Goal: Information Seeking & Learning: Learn about a topic

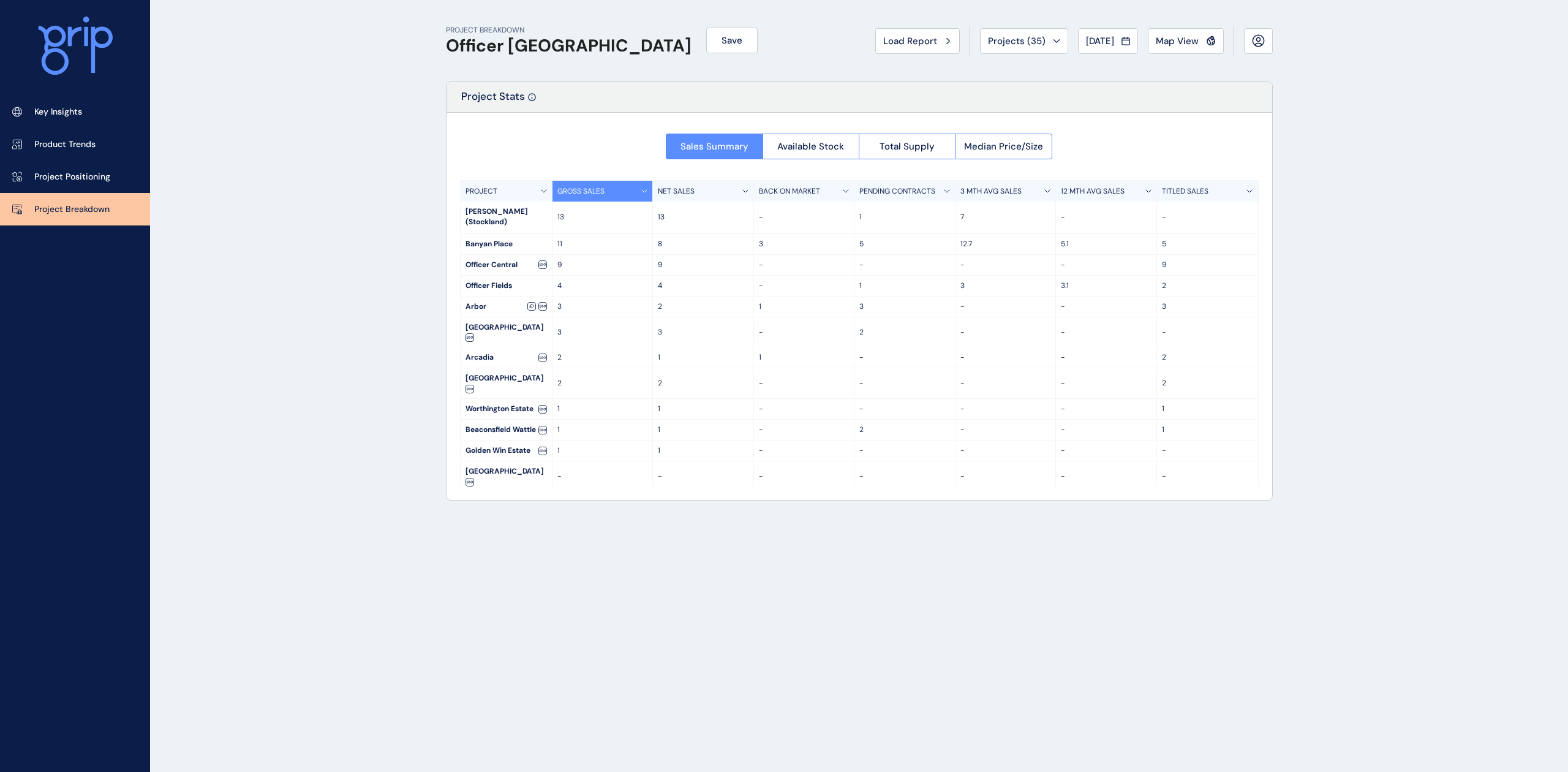
click at [69, 177] on p "Project Positioning" at bounding box center [73, 177] width 76 height 12
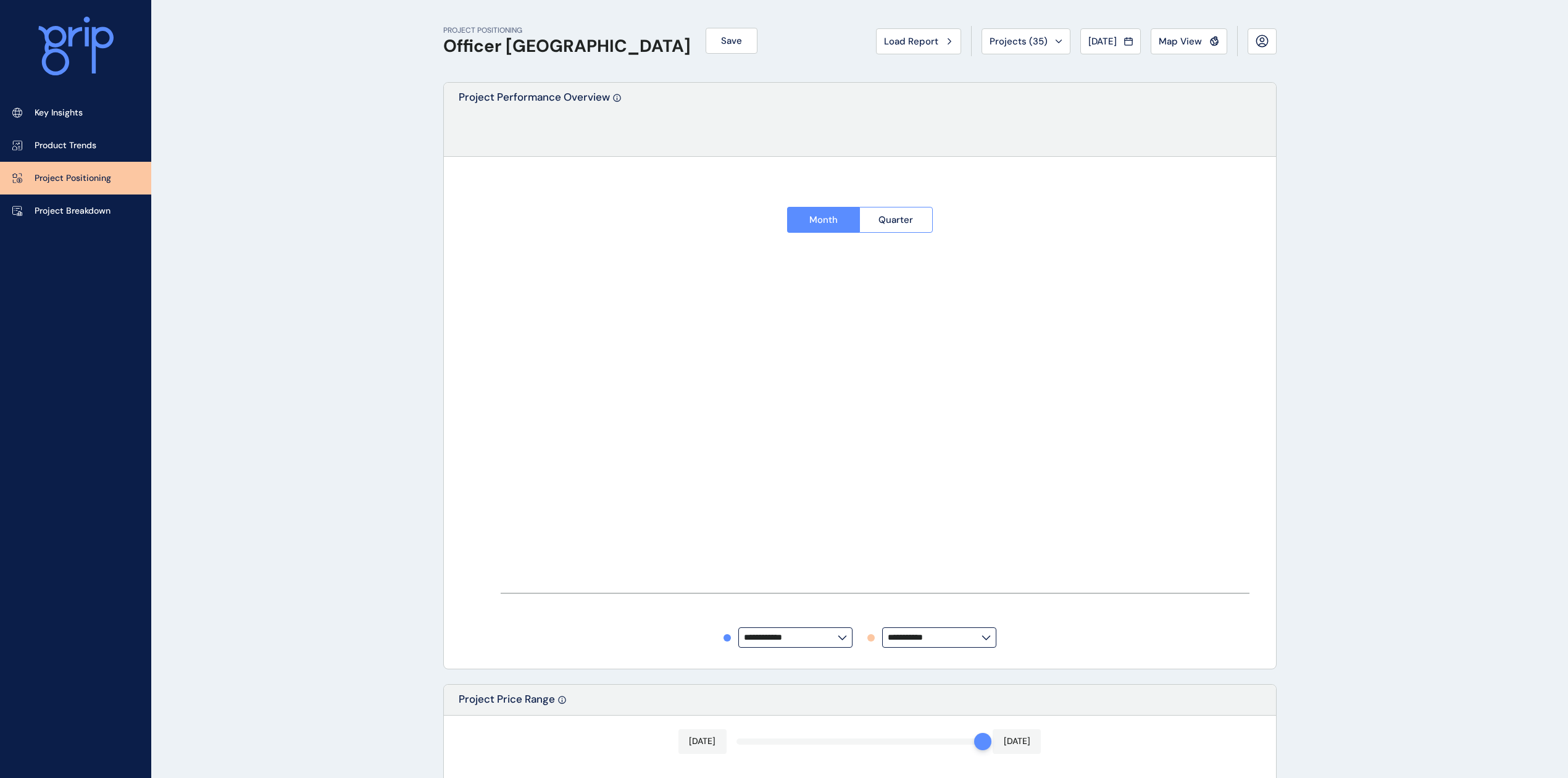
type input "**********"
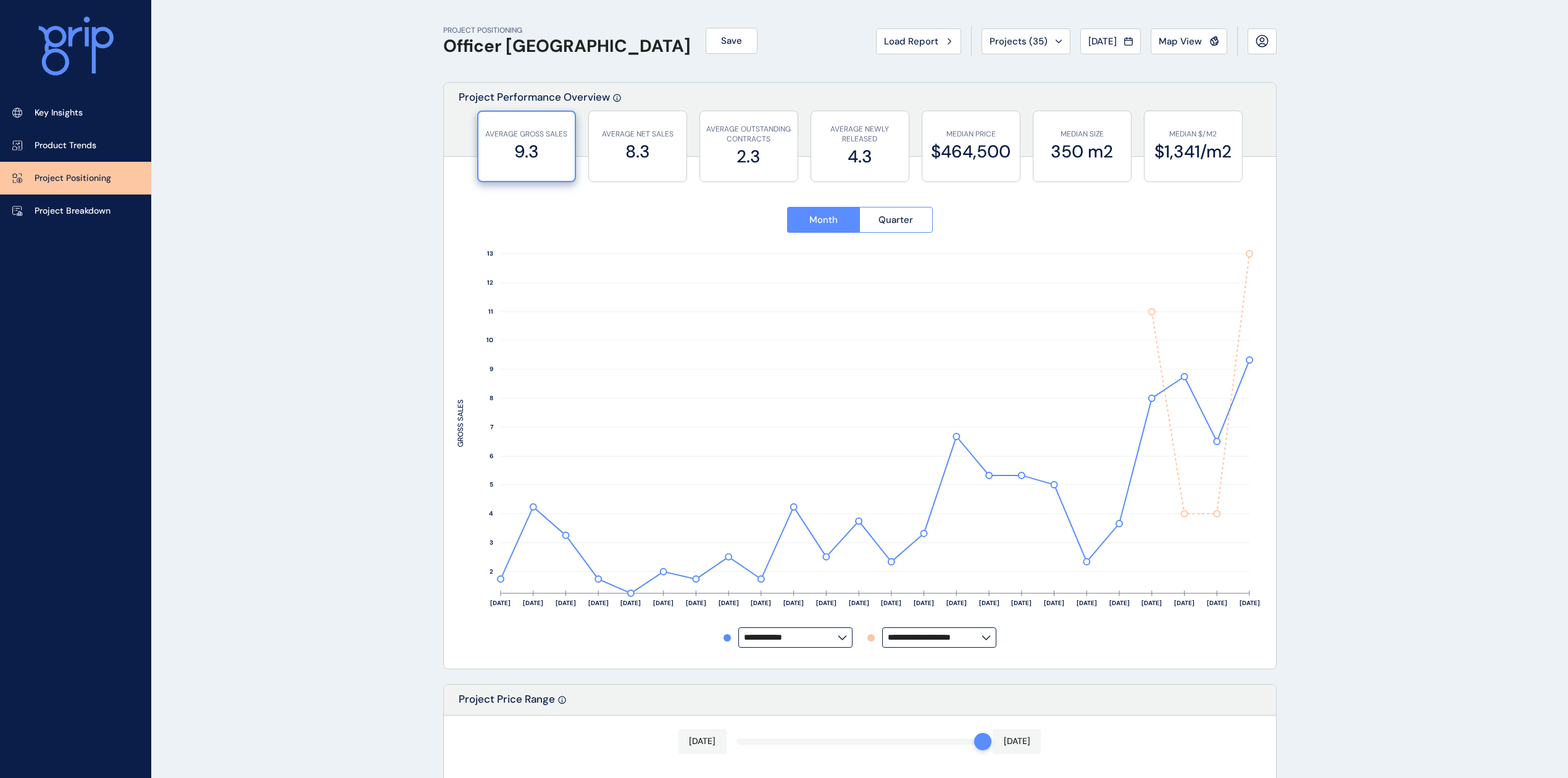
click at [63, 153] on link "Product Trends" at bounding box center [75, 145] width 151 height 33
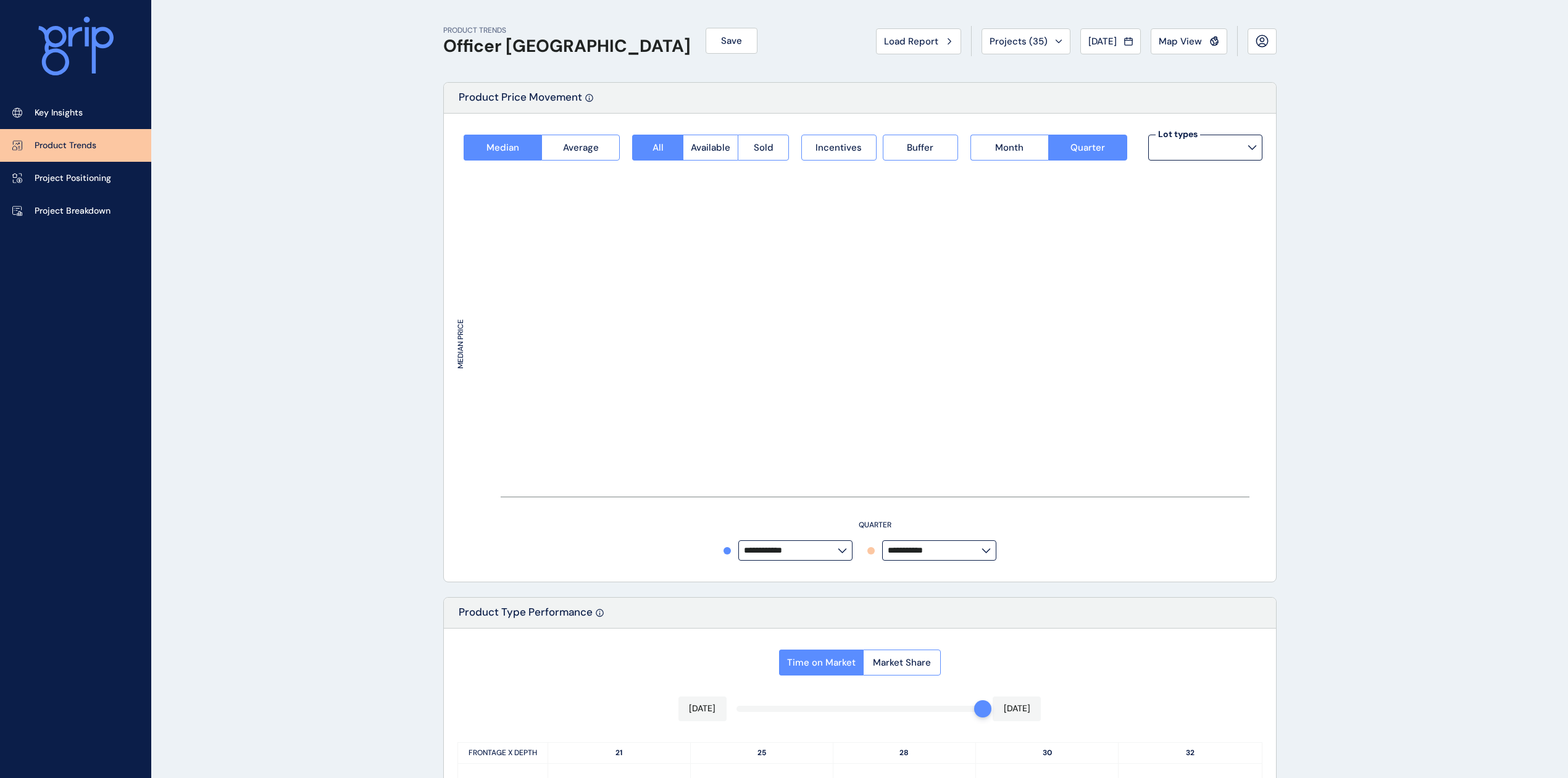
type input "**********"
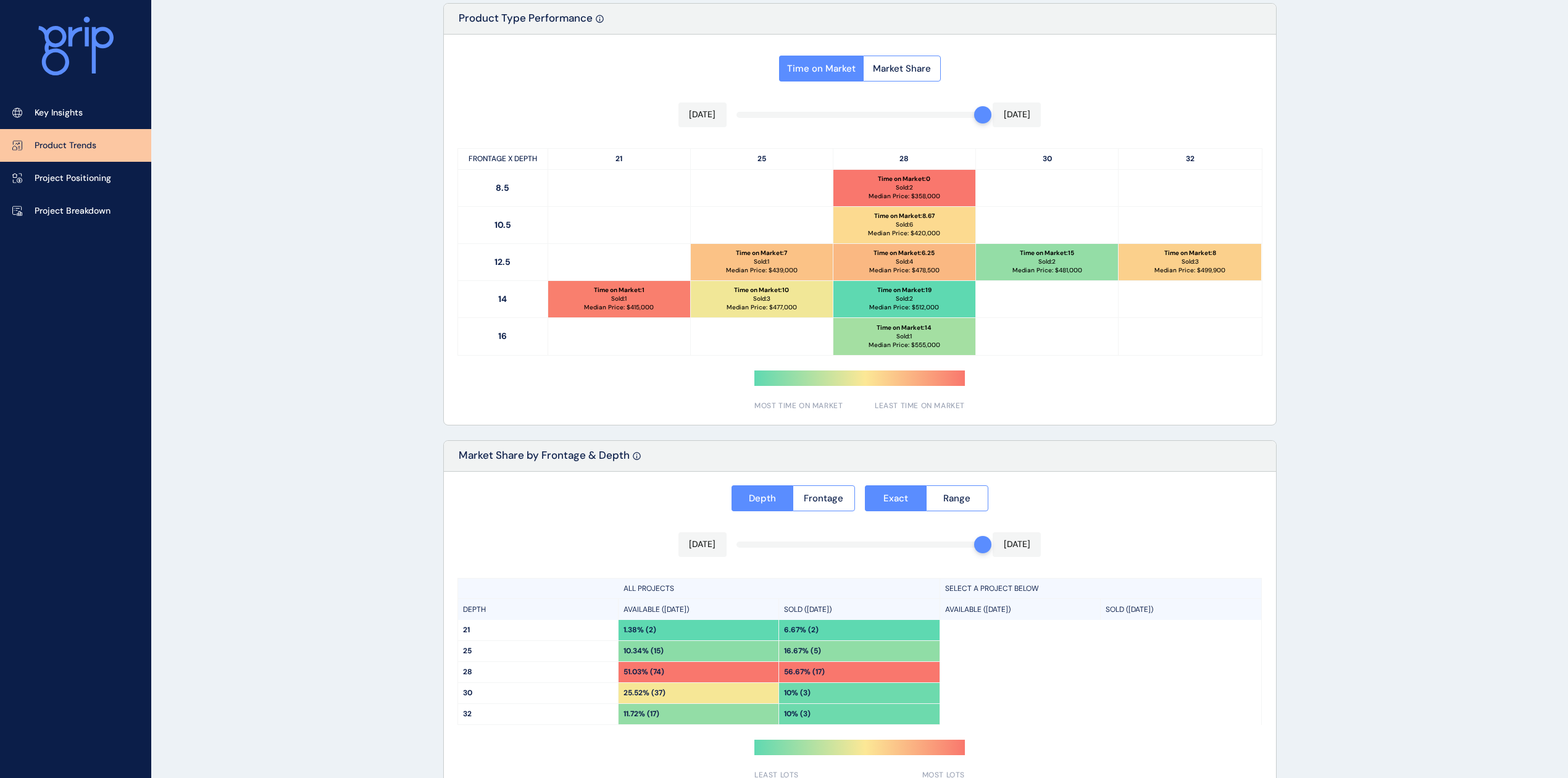
scroll to position [504, 0]
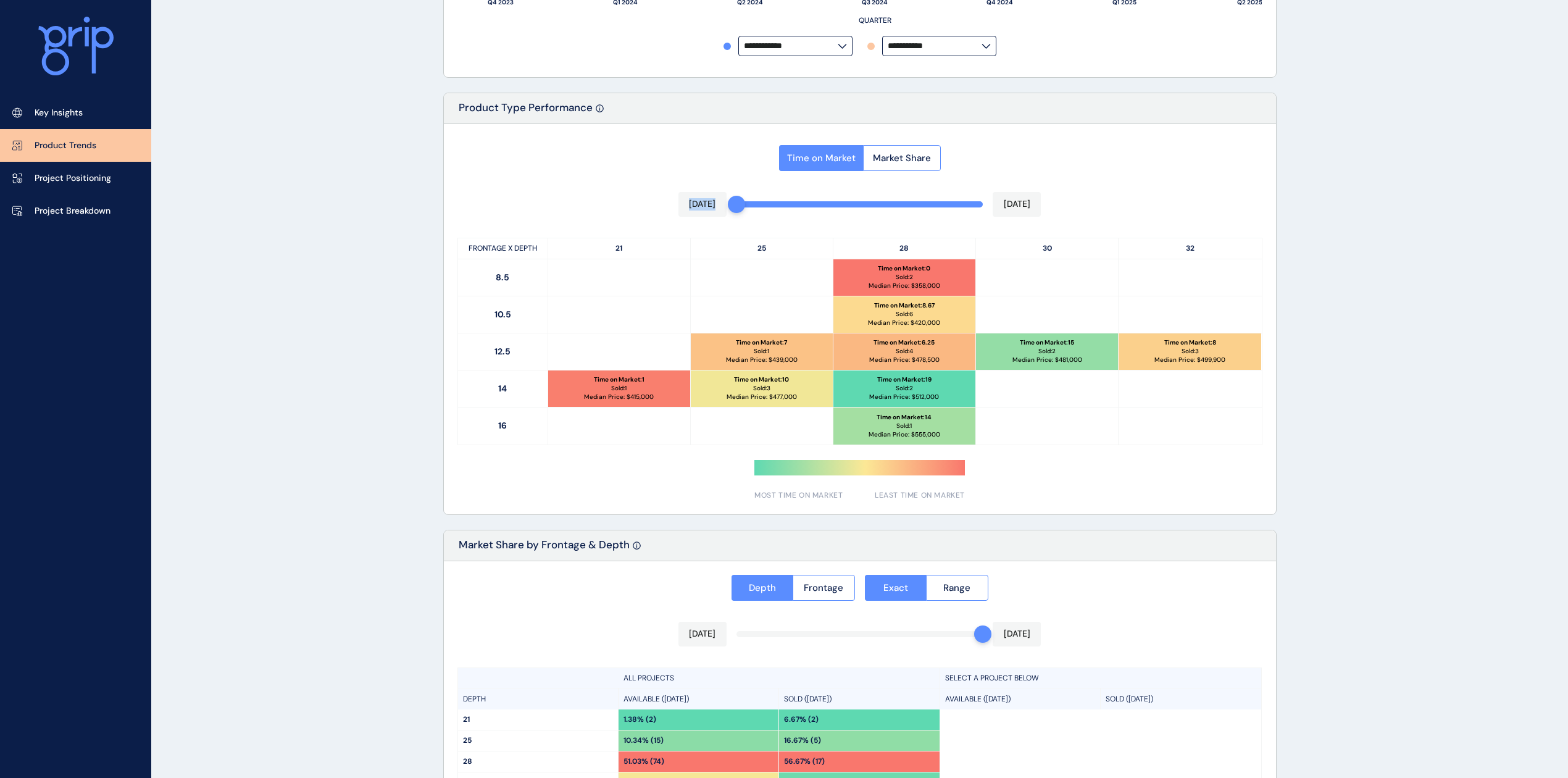
drag, startPoint x: 979, startPoint y: 208, endPoint x: 660, endPoint y: 201, distance: 319.1
click at [660, 201] on div "Time on Market Market Share [DATE] [DATE] FRONTAGE X DEPTH 21 25 28 30 32 8.5 T…" at bounding box center [859, 319] width 832 height 390
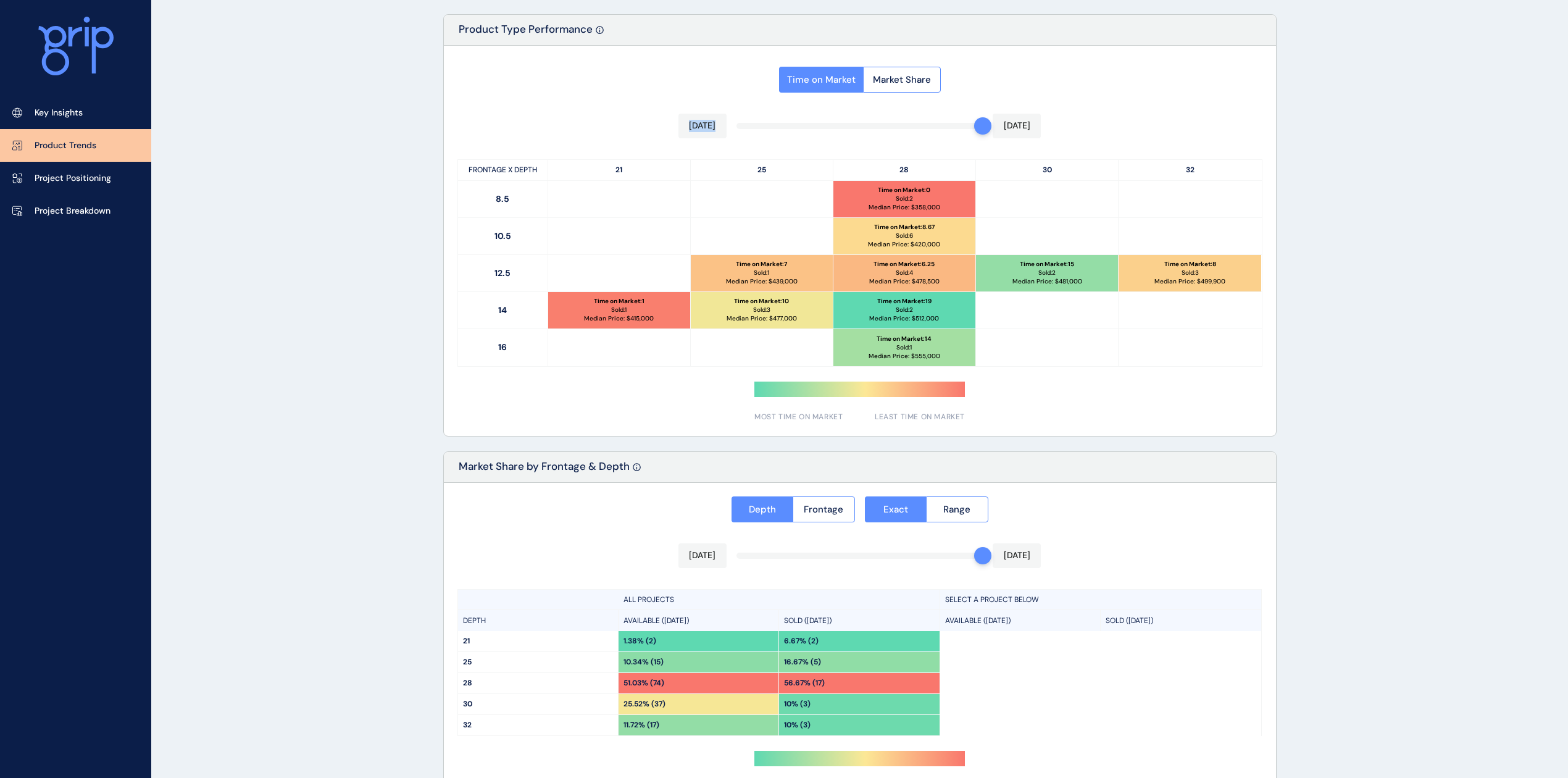
scroll to position [669, 0]
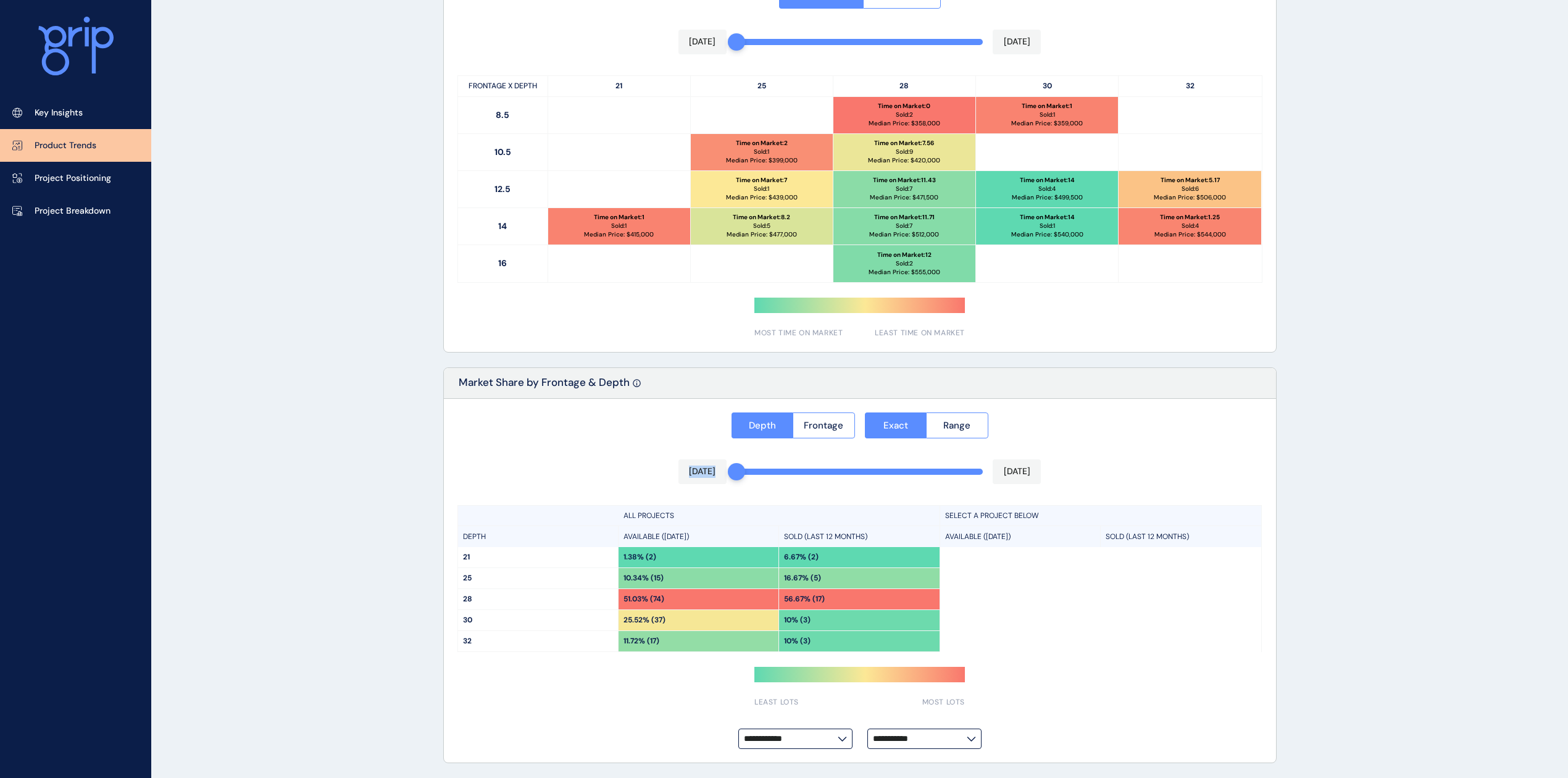
drag, startPoint x: 970, startPoint y: 474, endPoint x: 953, endPoint y: 474, distance: 17.0
click at [644, 476] on div "**********" at bounding box center [859, 581] width 832 height 364
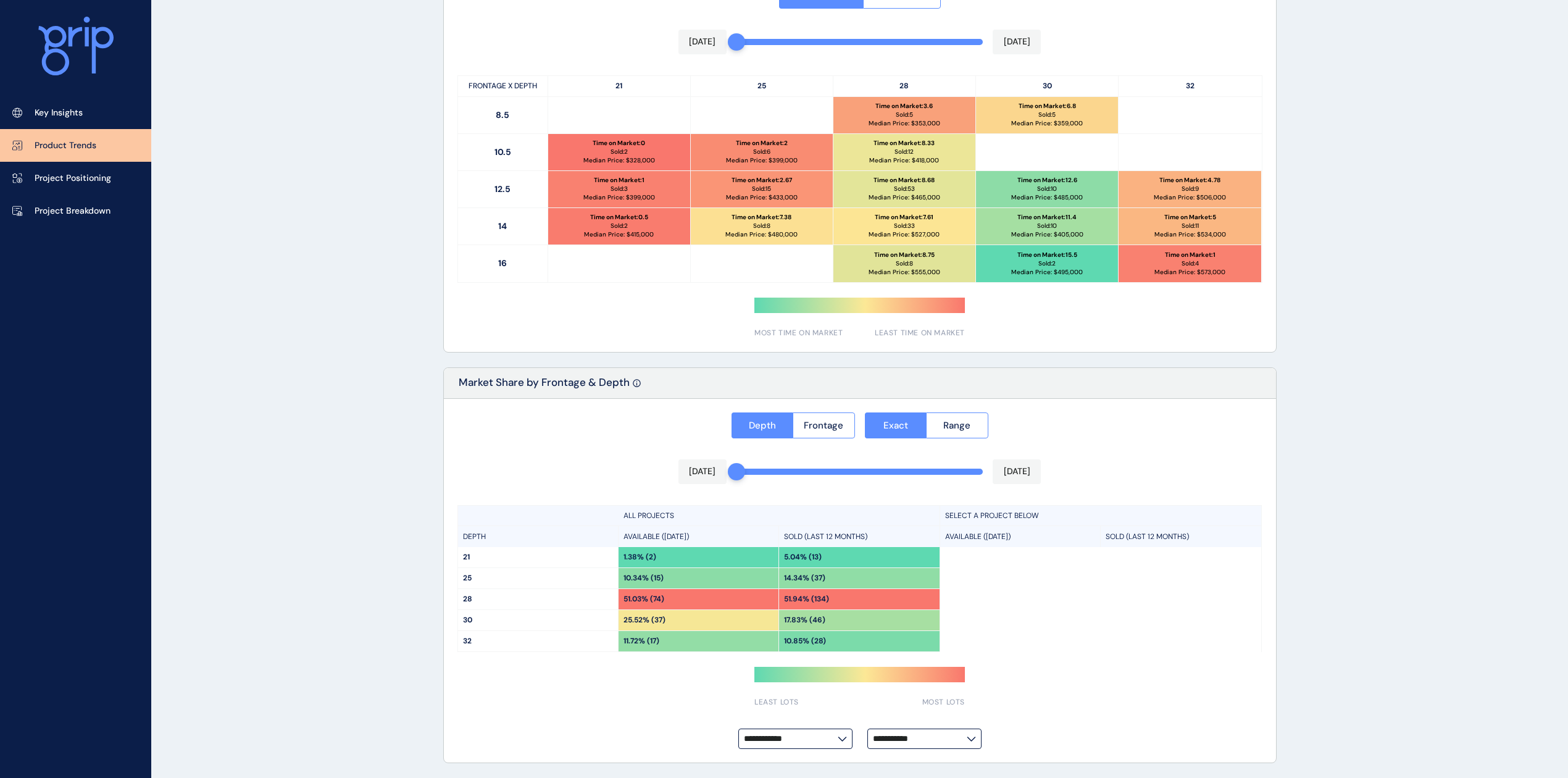
click at [344, 428] on div "PRODUCT TRENDS Officer Pakenham Save Load Report Projects ( 35 ) [DATE] 2025 < …" at bounding box center [784, 56] width 1568 height 1444
drag, startPoint x: 1541, startPoint y: 586, endPoint x: 1377, endPoint y: 578, distance: 164.2
click at [1539, 584] on div "PRODUCT TRENDS Officer Pakenham Save Load Report Projects ( 35 ) [DATE] 2025 < …" at bounding box center [784, 56] width 1568 height 1444
drag, startPoint x: 742, startPoint y: 470, endPoint x: 754, endPoint y: 473, distance: 12.4
click at [1054, 480] on div "**********" at bounding box center [859, 581] width 832 height 364
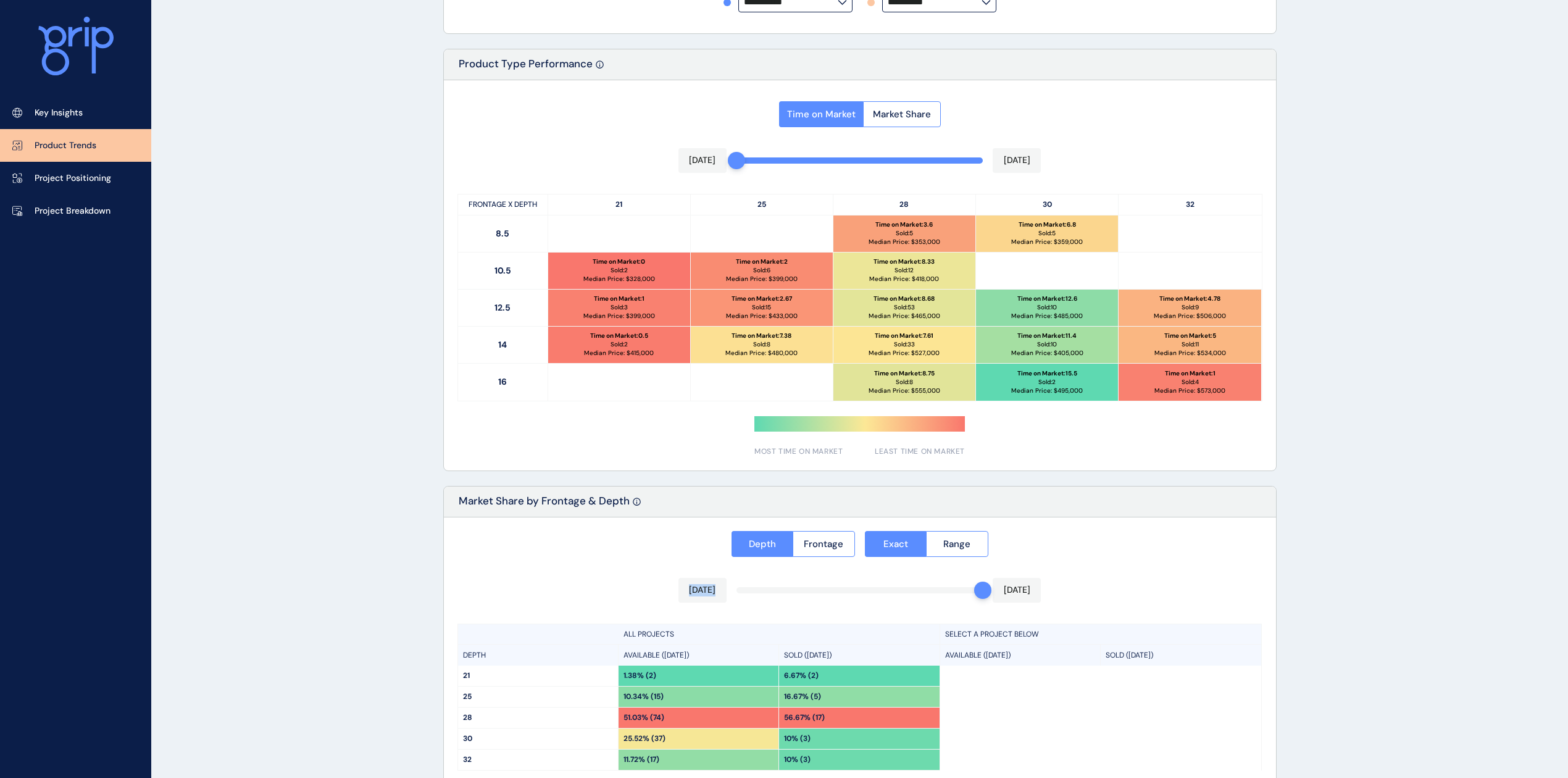
scroll to position [339, 0]
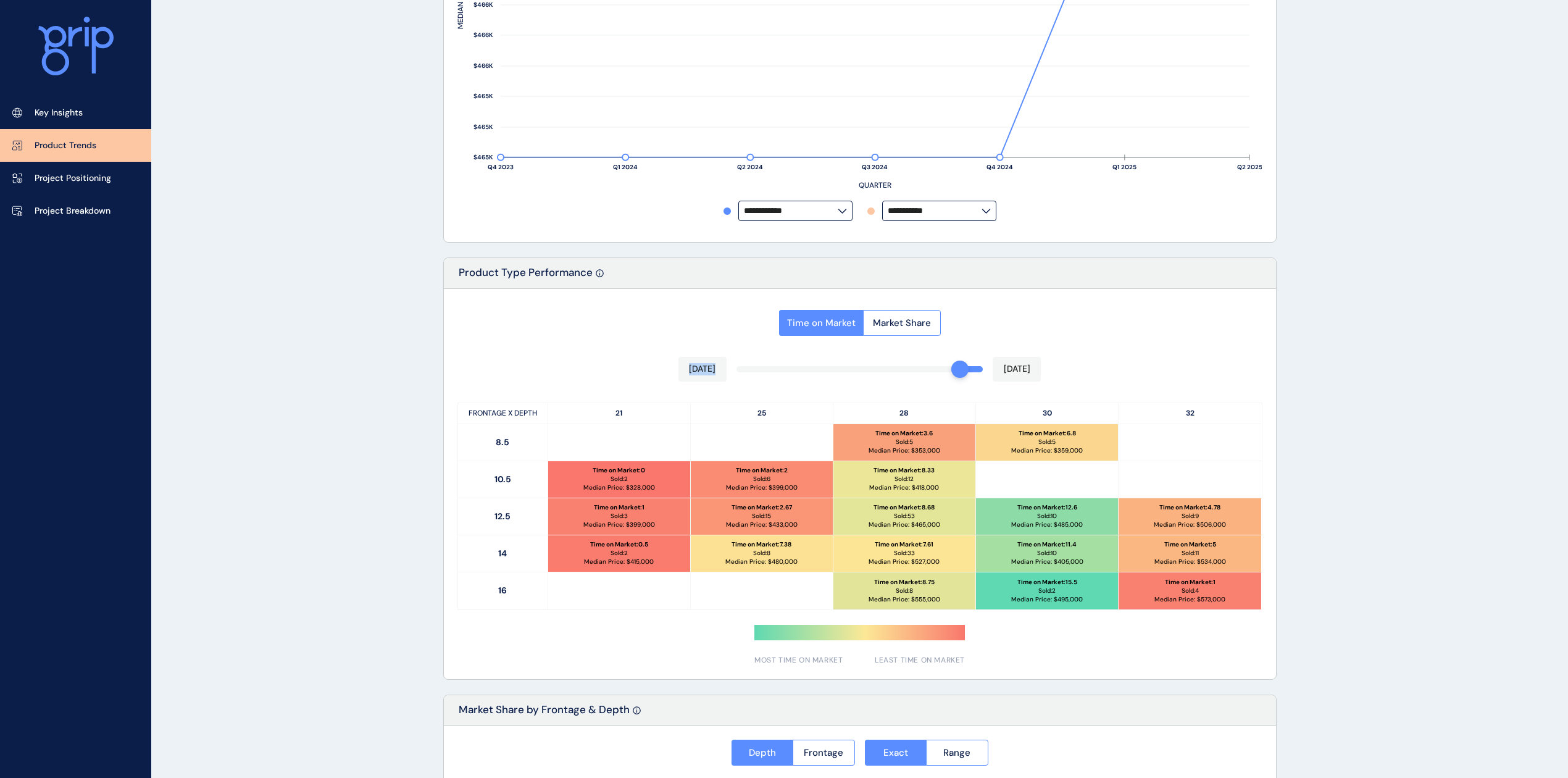
drag, startPoint x: 742, startPoint y: 371, endPoint x: 995, endPoint y: 378, distance: 253.1
click at [995, 378] on div "Time on Market Market Share [DATE] [DATE] FRONTAGE X DEPTH 21 25 28 30 32 8.5 T…" at bounding box center [859, 484] width 832 height 390
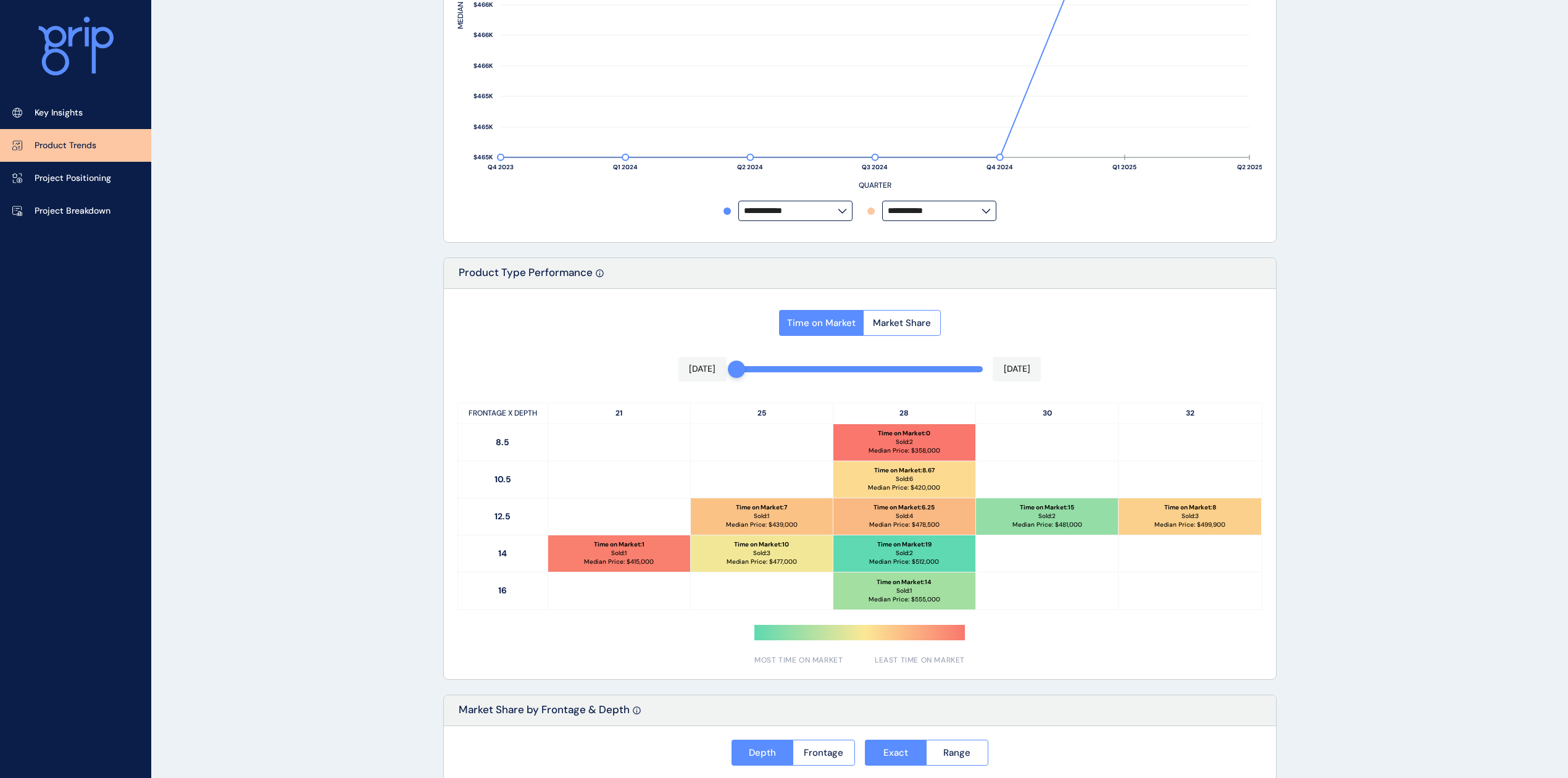
click at [356, 447] on div "PRODUCT TRENDS Officer Pakenham Save Load Report Projects ( 35 ) [DATE] 2025 < …" at bounding box center [784, 383] width 1568 height 1444
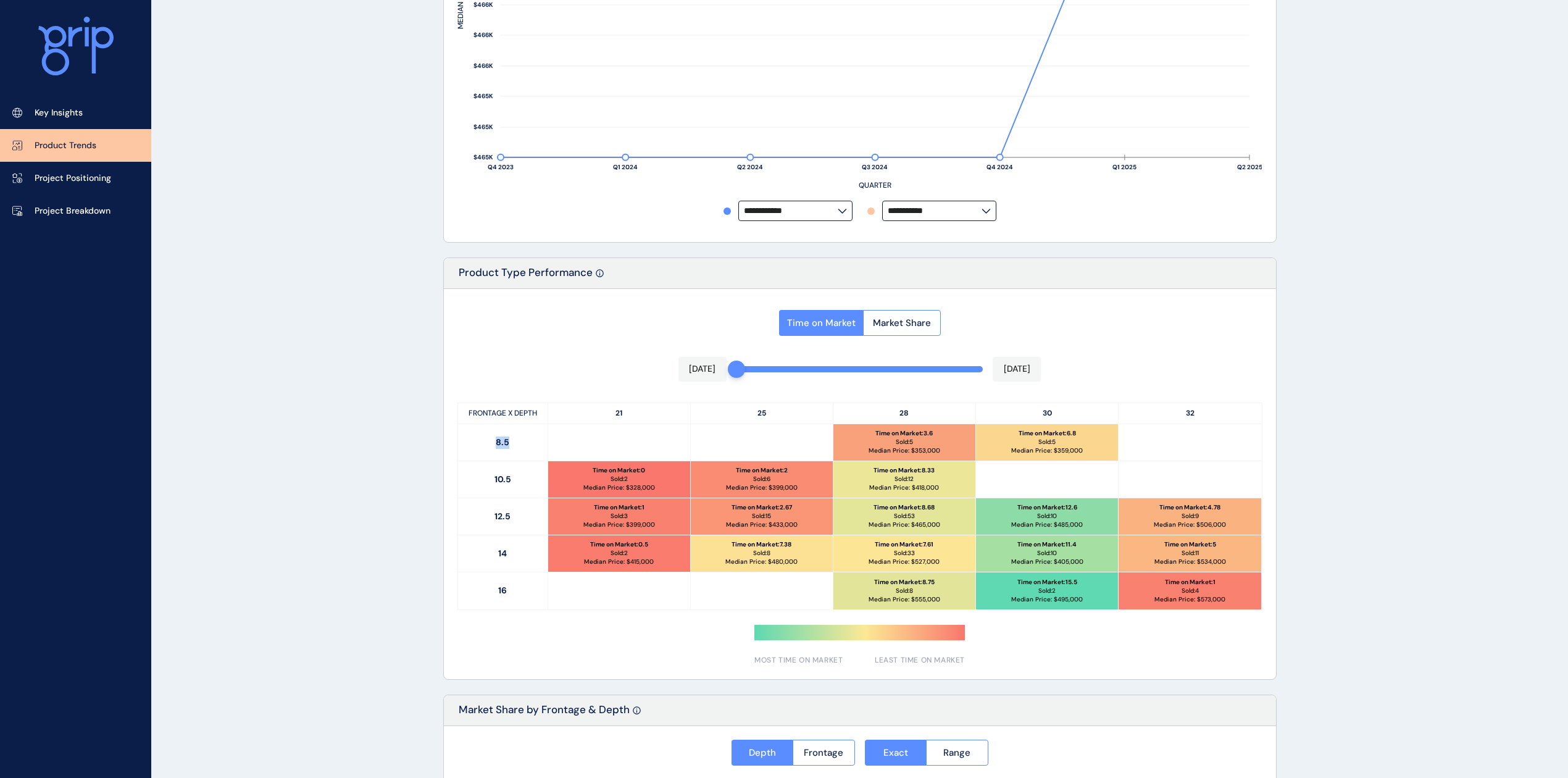
click at [356, 447] on div "PRODUCT TRENDS Officer Pakenham Save Load Report Projects ( 35 ) [DATE] 2025 < …" at bounding box center [784, 383] width 1568 height 1444
click at [919, 325] on span "Market Share" at bounding box center [901, 322] width 58 height 13
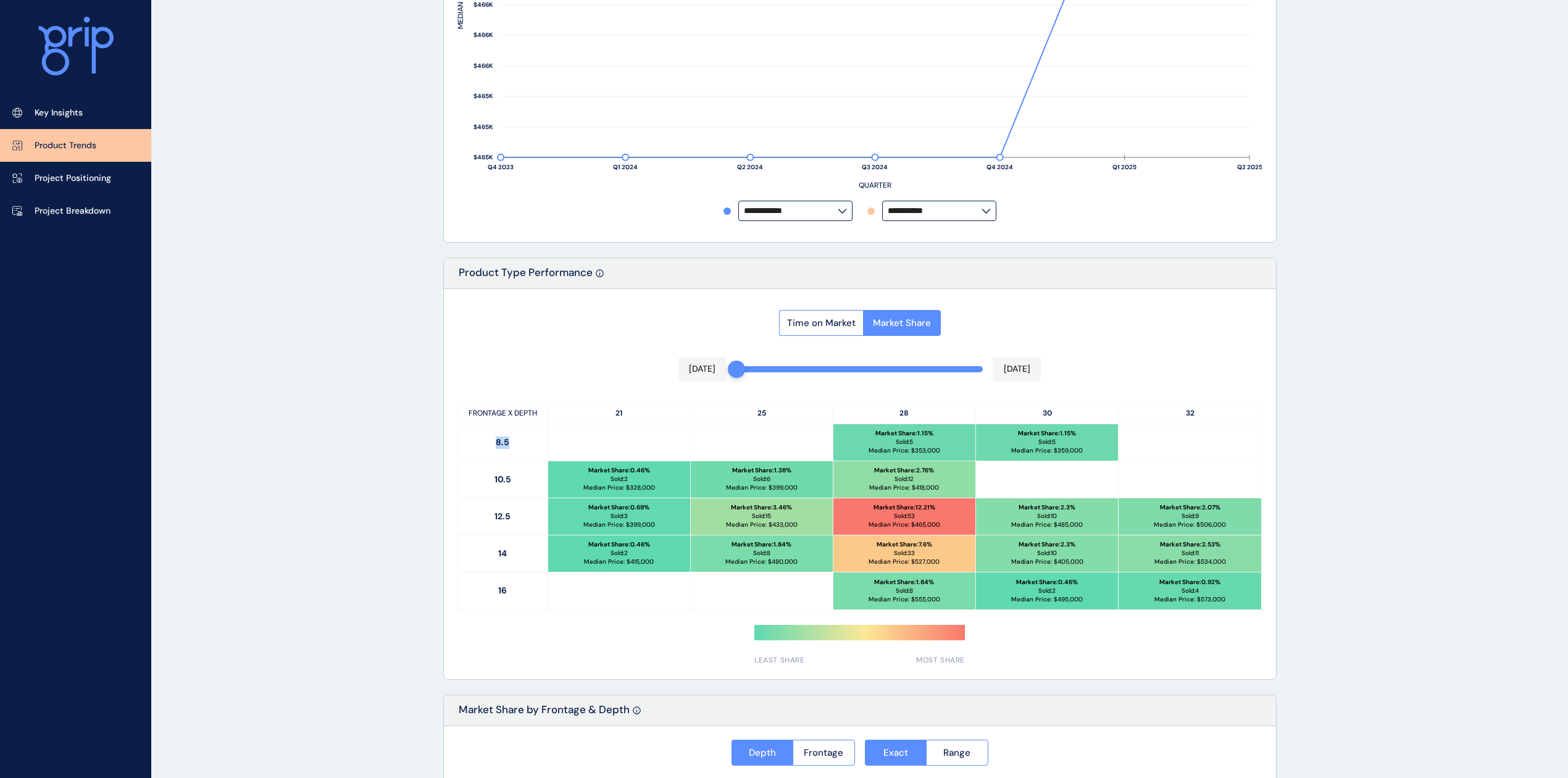
click at [835, 321] on span "Time on Market" at bounding box center [821, 322] width 68 height 13
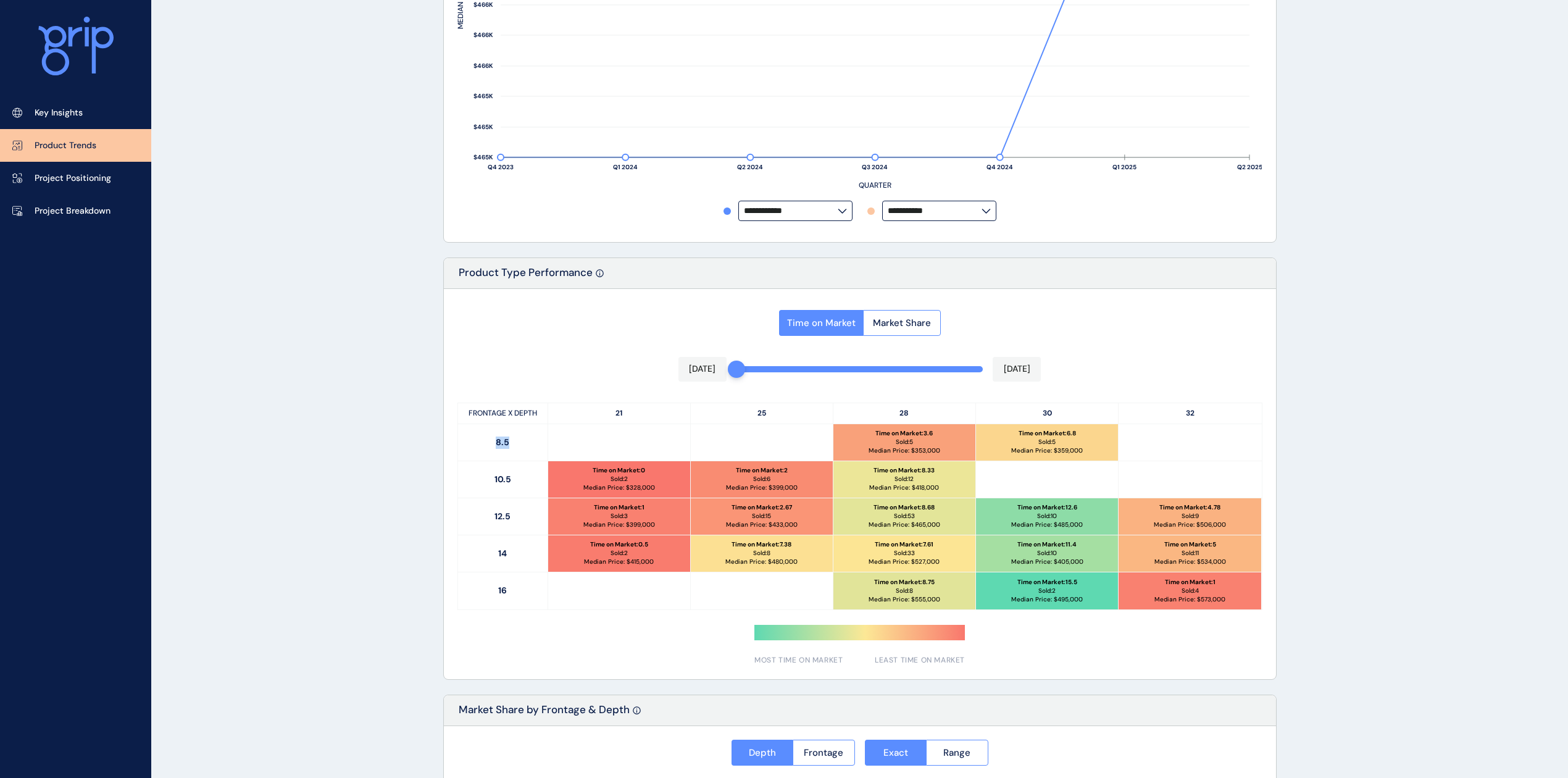
click at [382, 439] on div "PRODUCT TRENDS Officer Pakenham Save Load Report Projects ( 35 ) [DATE] 2025 < …" at bounding box center [784, 383] width 1568 height 1444
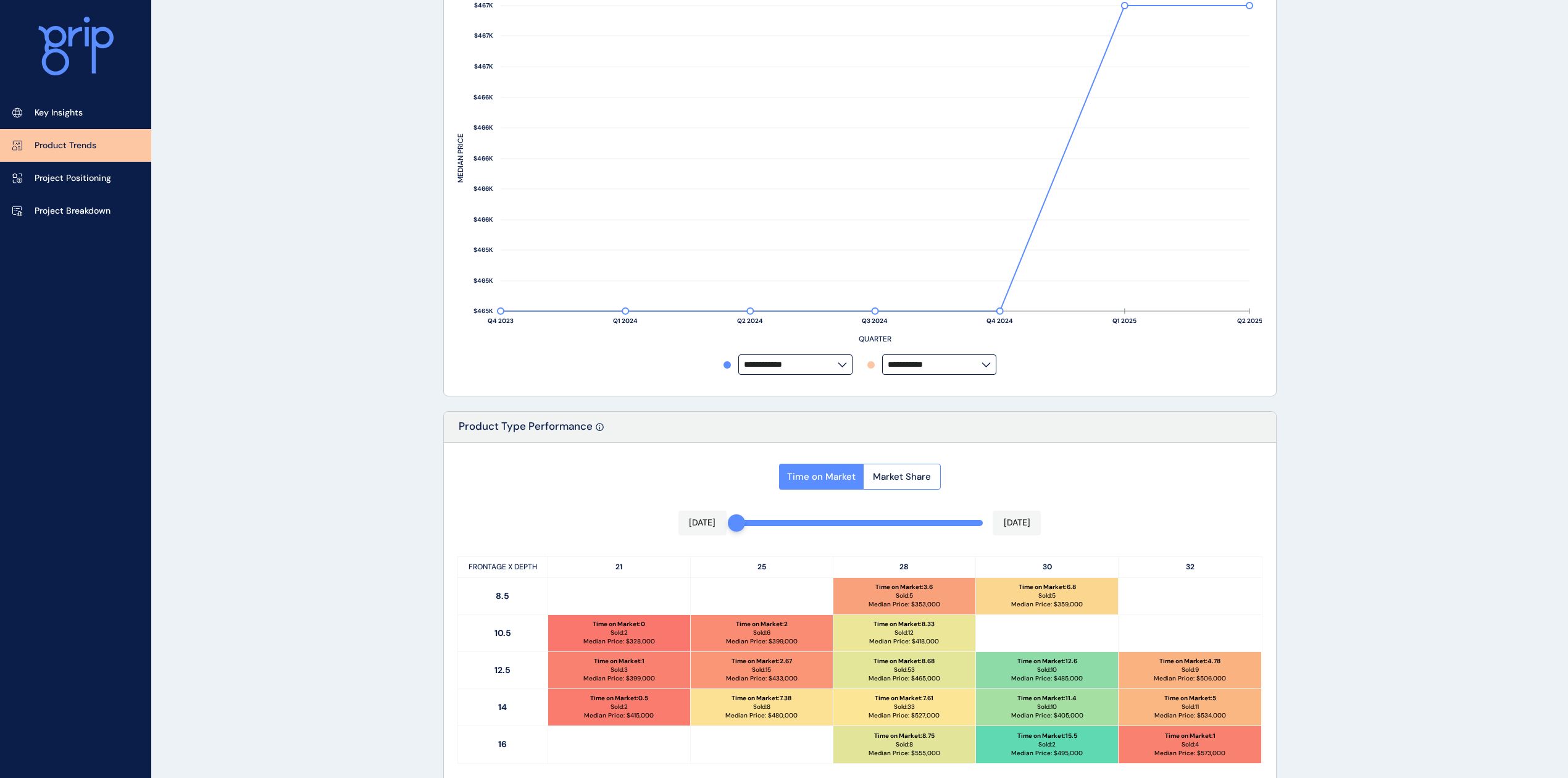
scroll to position [329, 0]
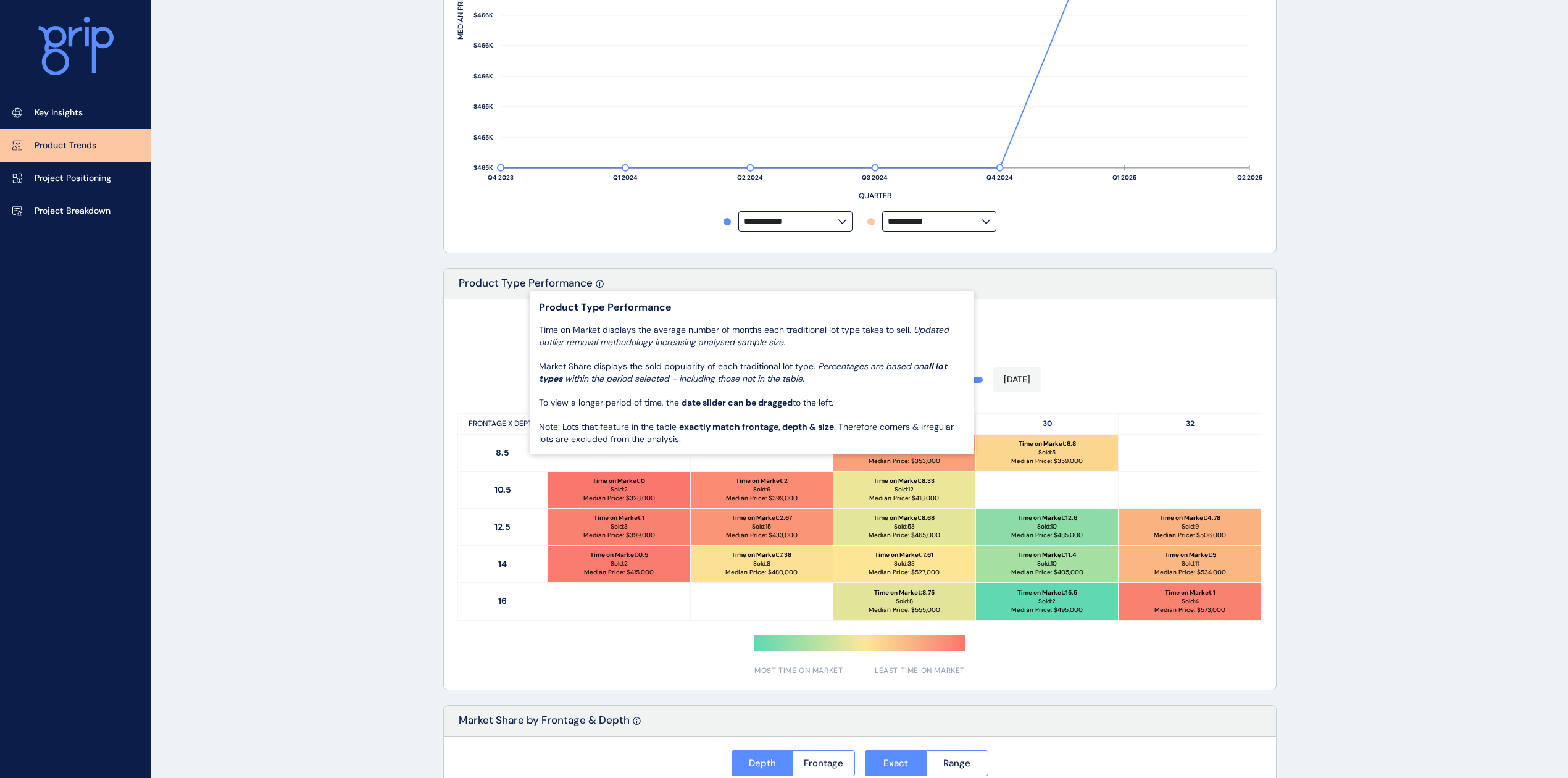
drag, startPoint x: 441, startPoint y: 325, endPoint x: 584, endPoint y: 423, distance: 173.4
click at [439, 326] on div "PRODUCT TRENDS Officer Pakenham Save Load Report Projects ( 35 ) [DATE] 2025 < …" at bounding box center [860, 393] width 864 height 1444
click at [573, 331] on p "Time on Market displays the average number of months each traditional lot type …" at bounding box center [751, 385] width 426 height 121
click at [598, 282] on icon at bounding box center [599, 284] width 8 height 8
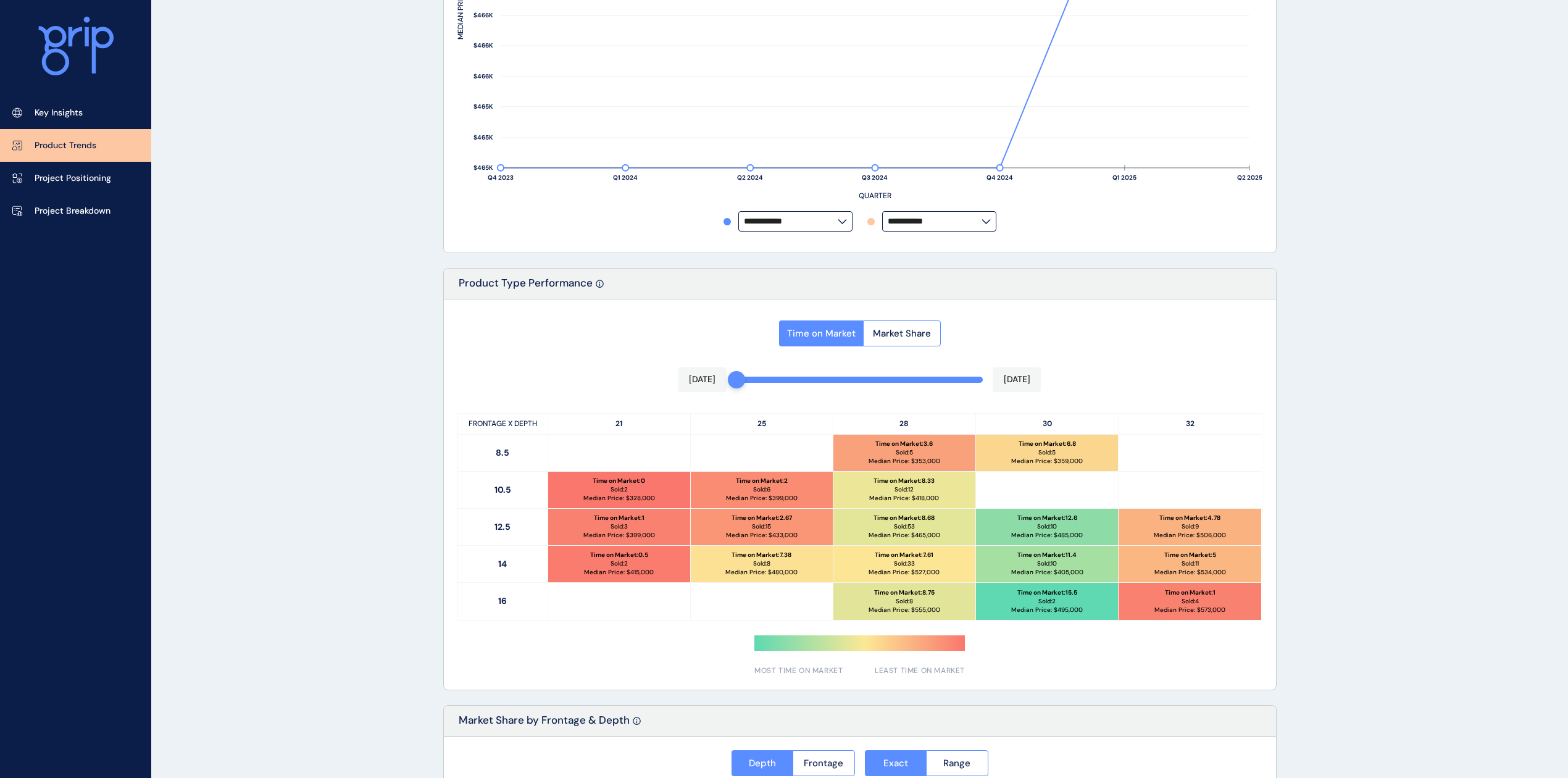
click at [603, 354] on p "Time on Market displays the average number of months each traditional lot type …" at bounding box center [752, 381] width 298 height 85
click at [596, 291] on div at bounding box center [599, 288] width 8 height 23
click at [596, 289] on div at bounding box center [599, 288] width 8 height 23
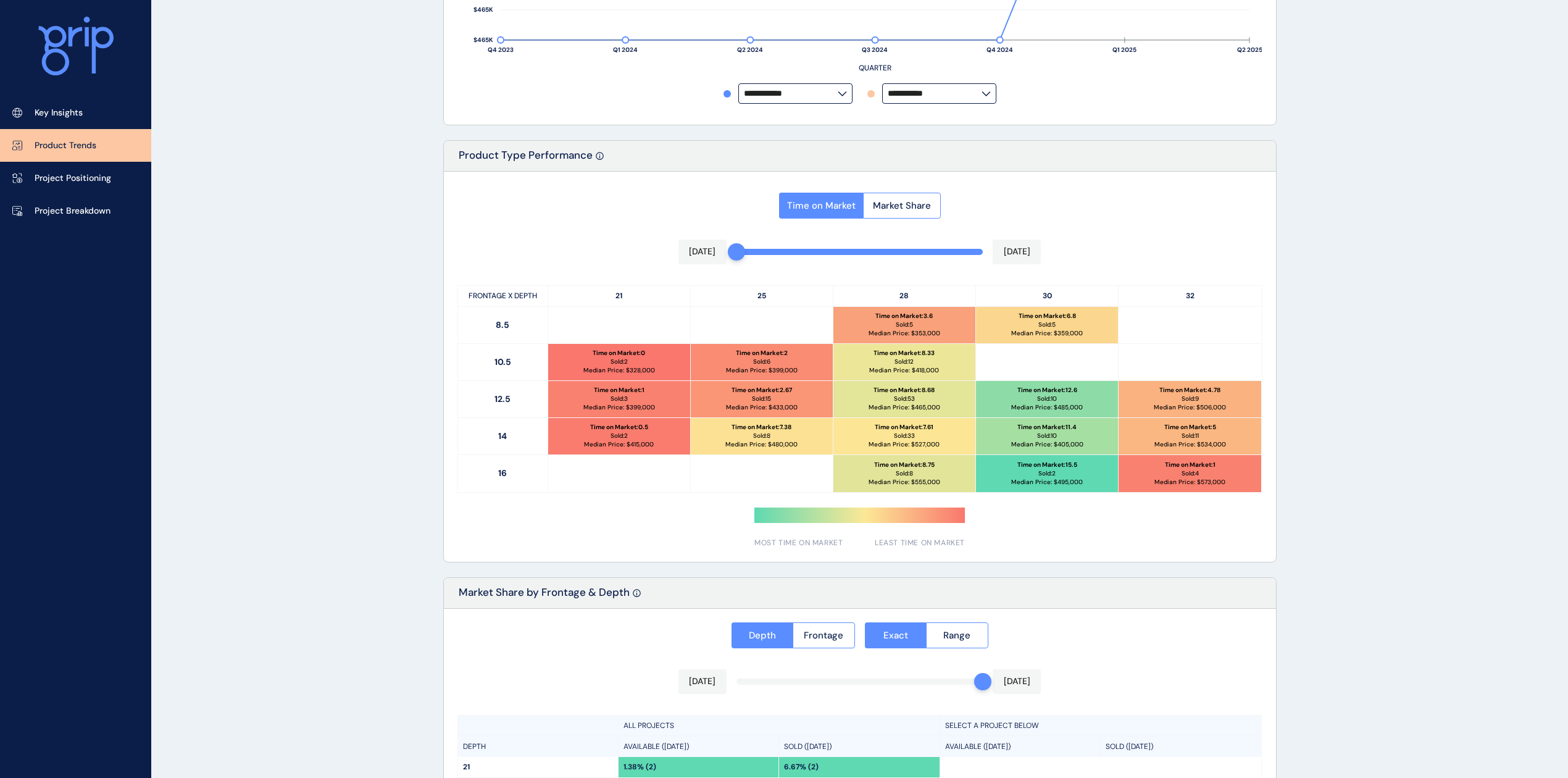
scroll to position [339, 0]
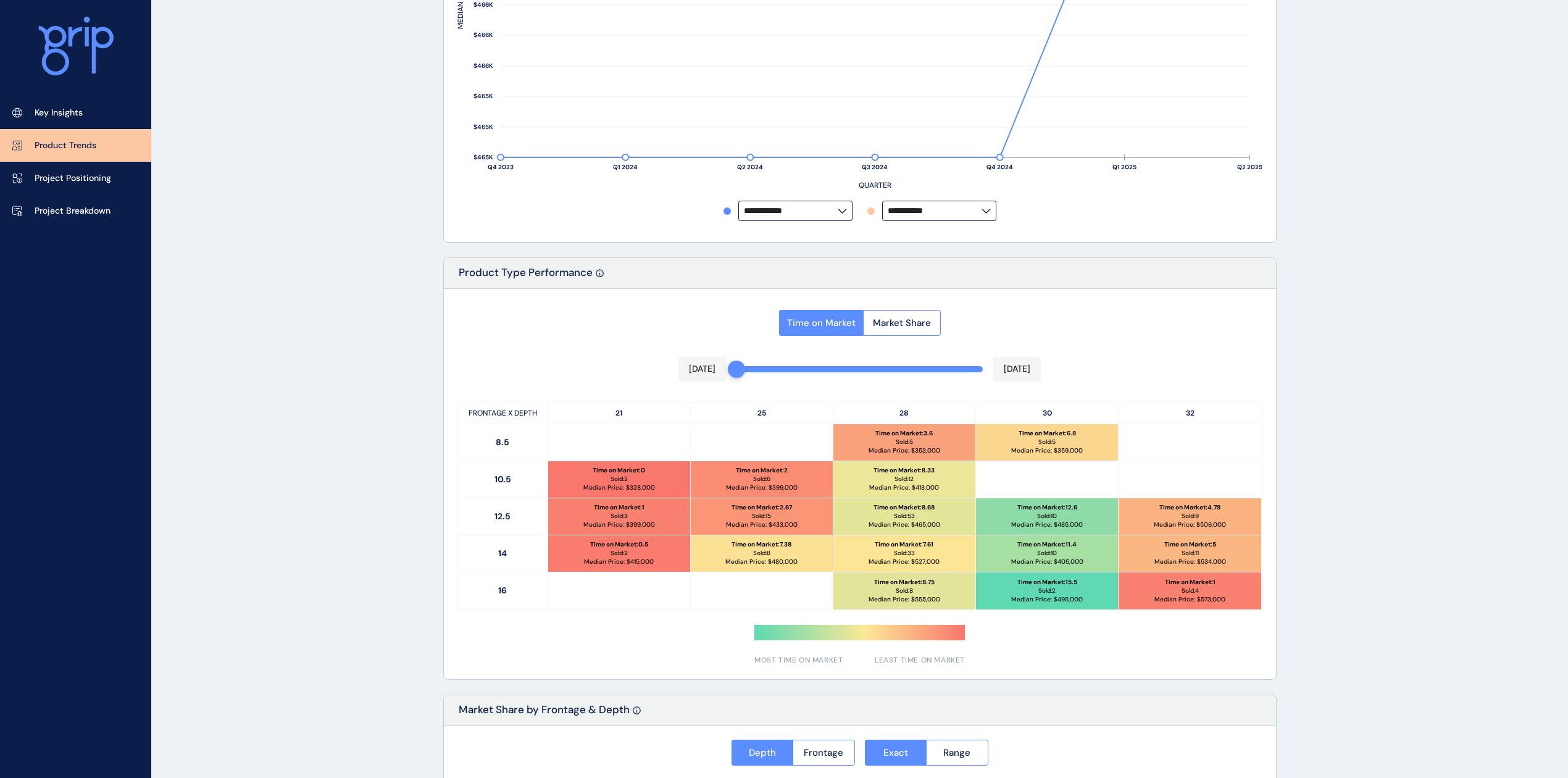
drag, startPoint x: 90, startPoint y: 208, endPoint x: 112, endPoint y: 218, distance: 24.2
click at [90, 208] on p "Project Breakdown" at bounding box center [72, 211] width 76 height 13
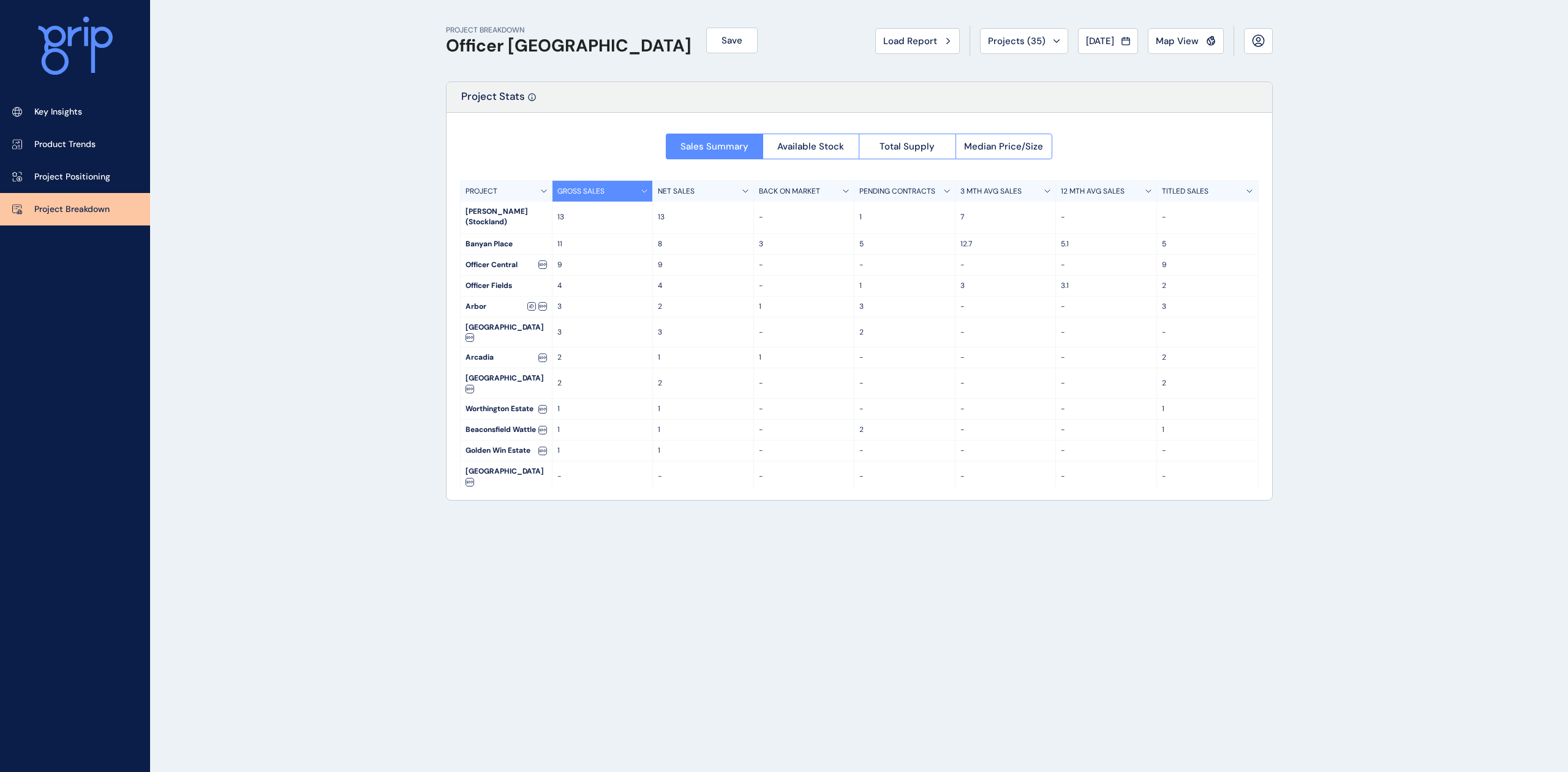
click at [73, 126] on link "Key Insights" at bounding box center [74, 112] width 150 height 32
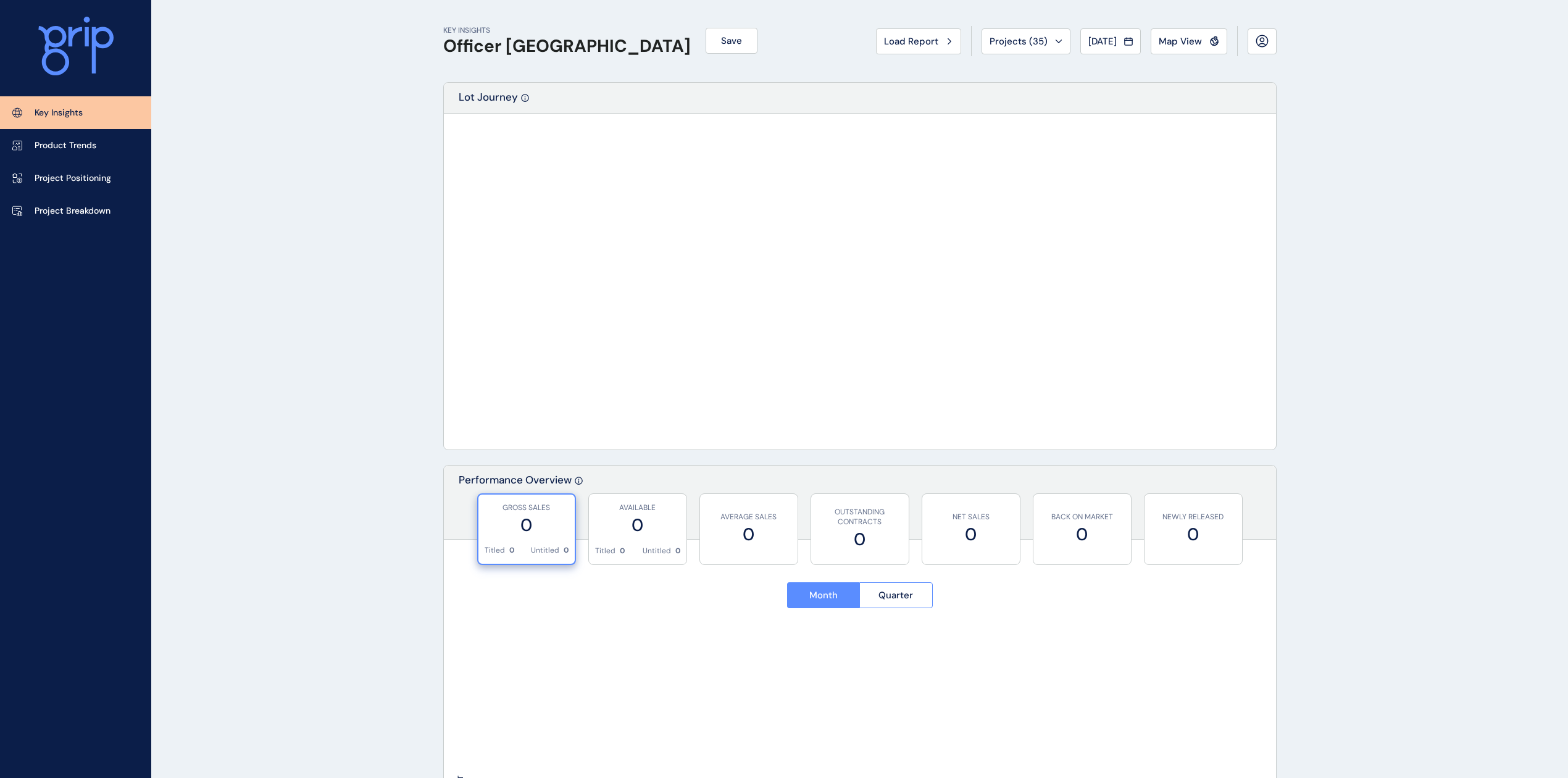
click at [72, 143] on p "Product Trends" at bounding box center [65, 145] width 62 height 13
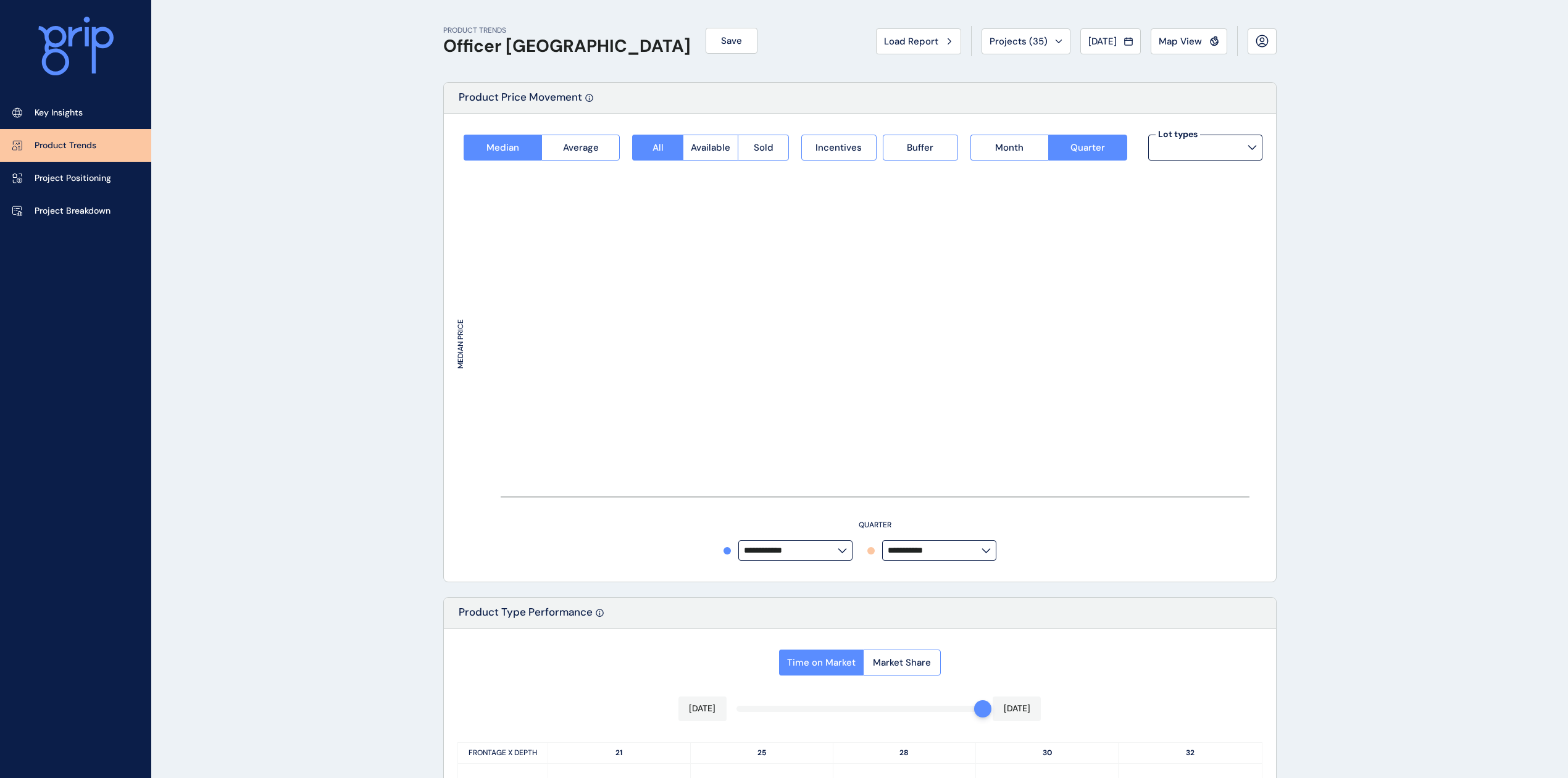
type input "**********"
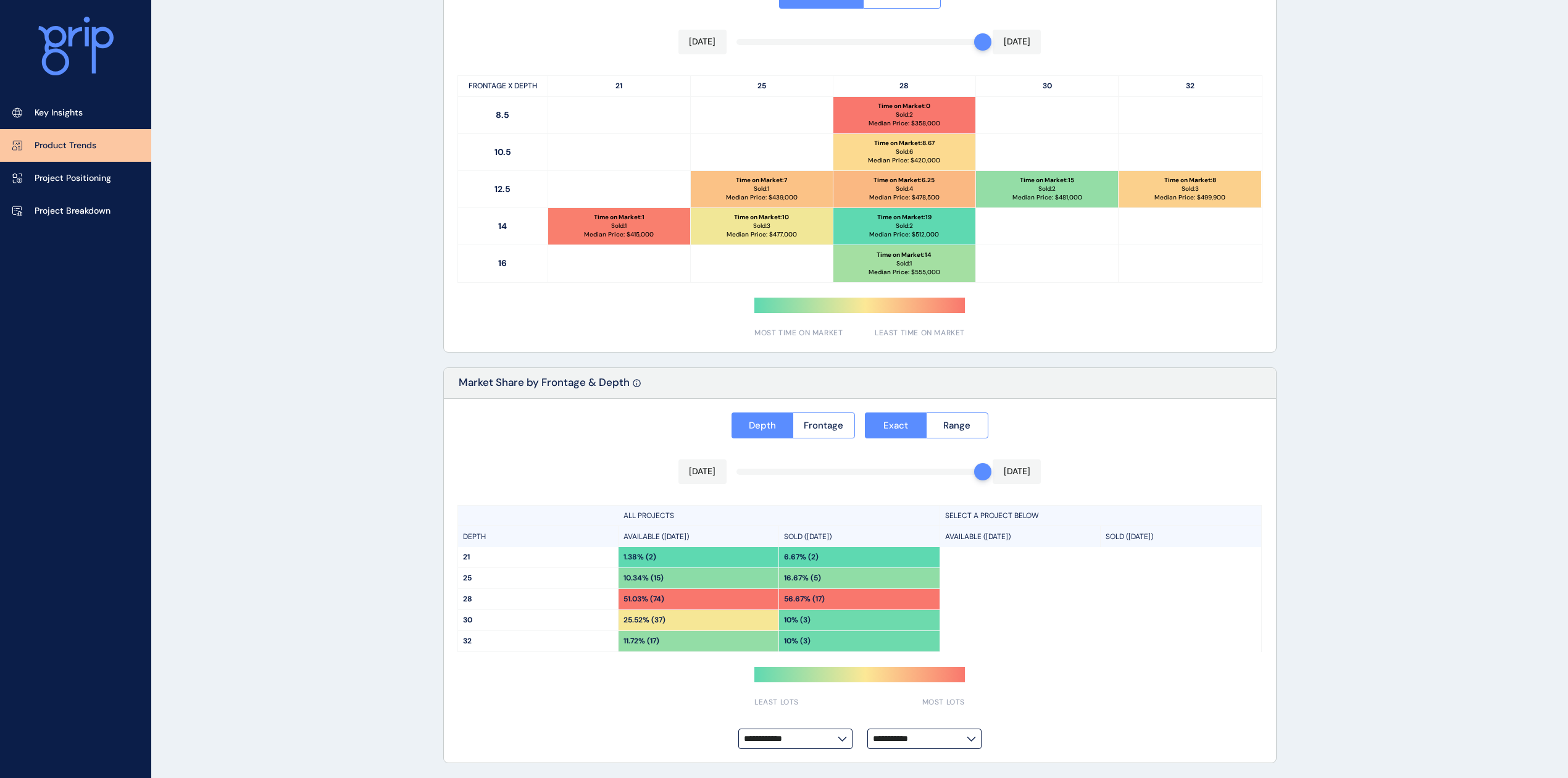
click at [75, 183] on p "Project Positioning" at bounding box center [73, 178] width 77 height 13
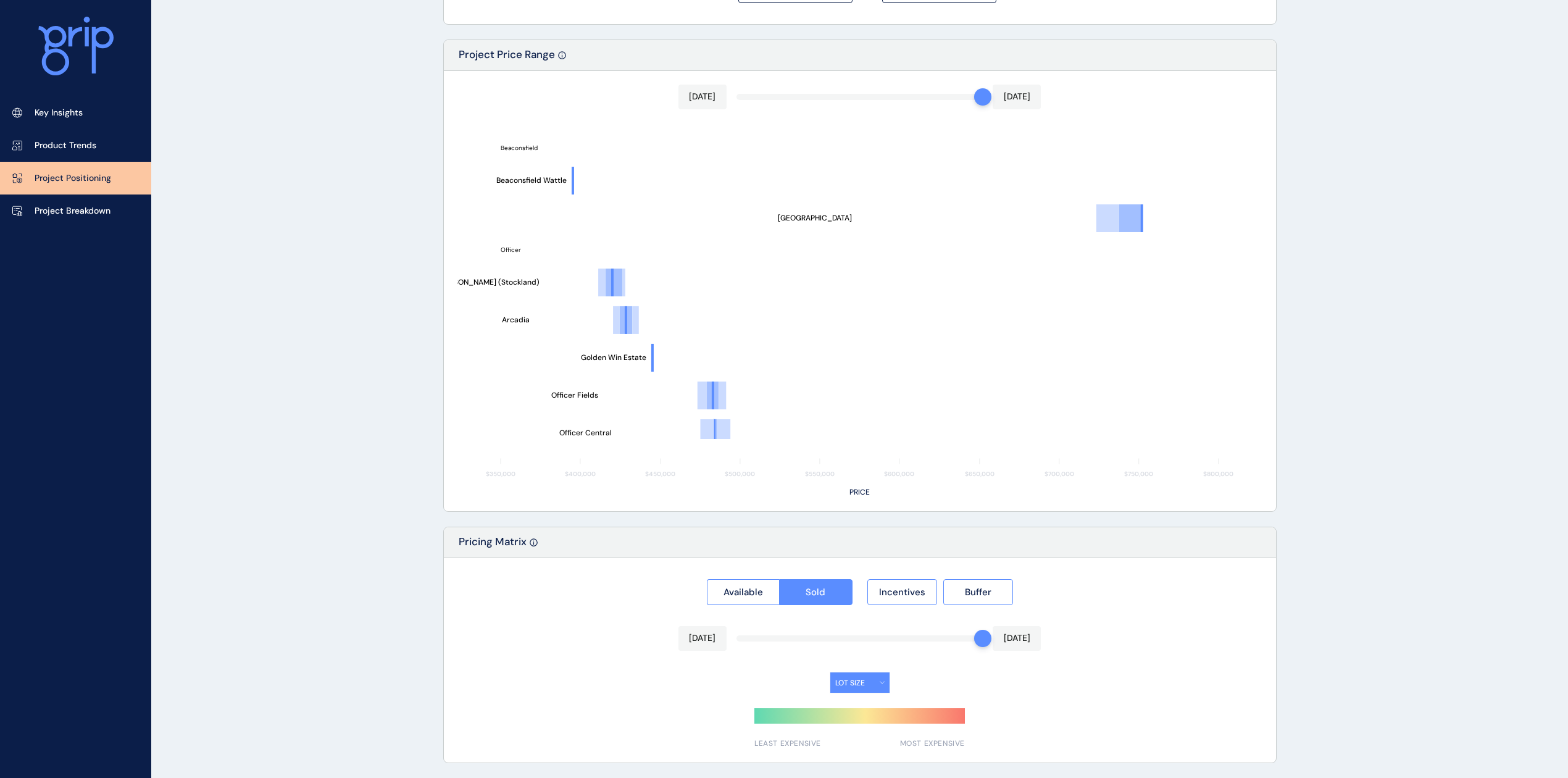
type input "**********"
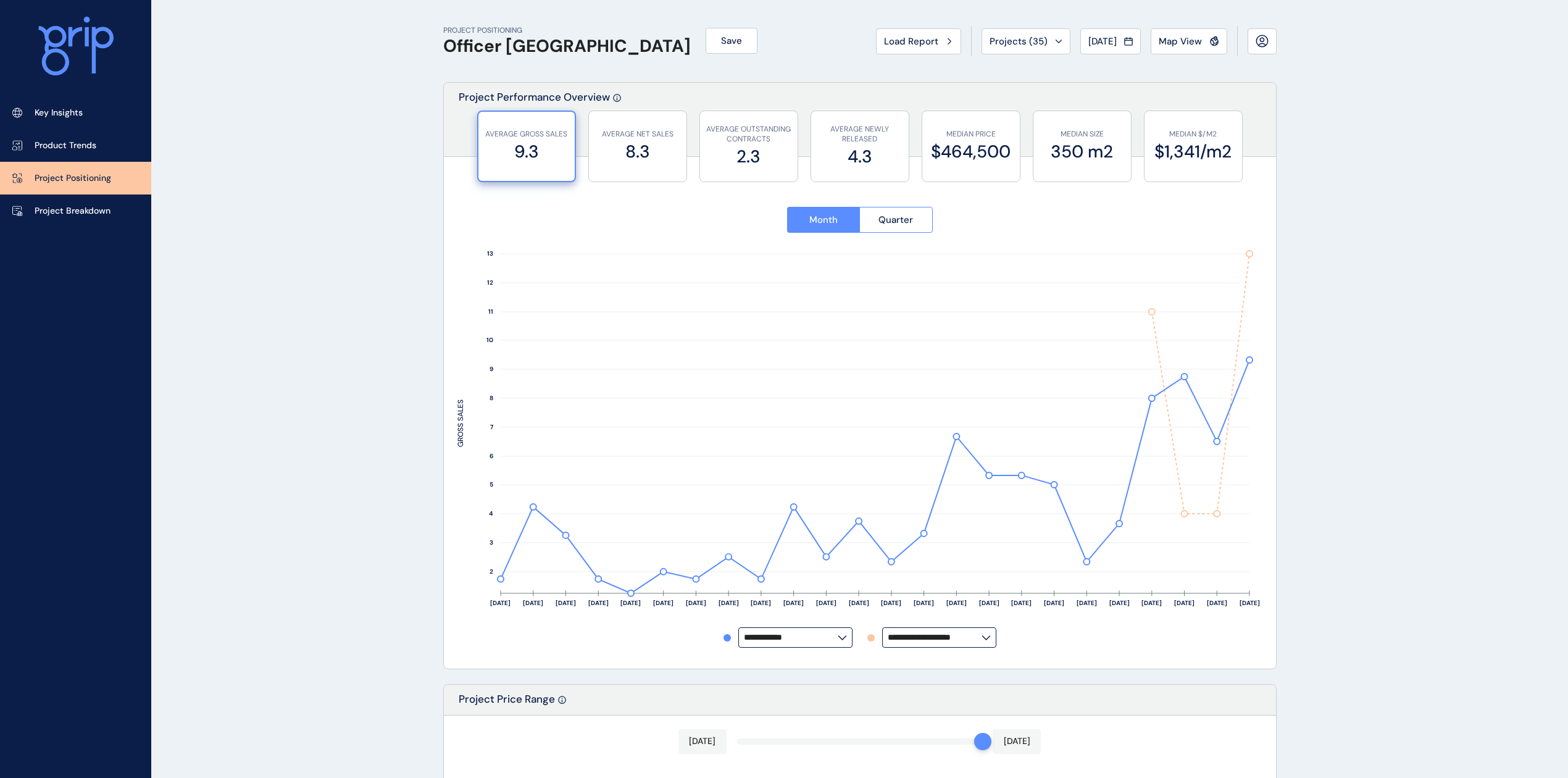
click at [88, 116] on link "Key Insights" at bounding box center [75, 113] width 151 height 33
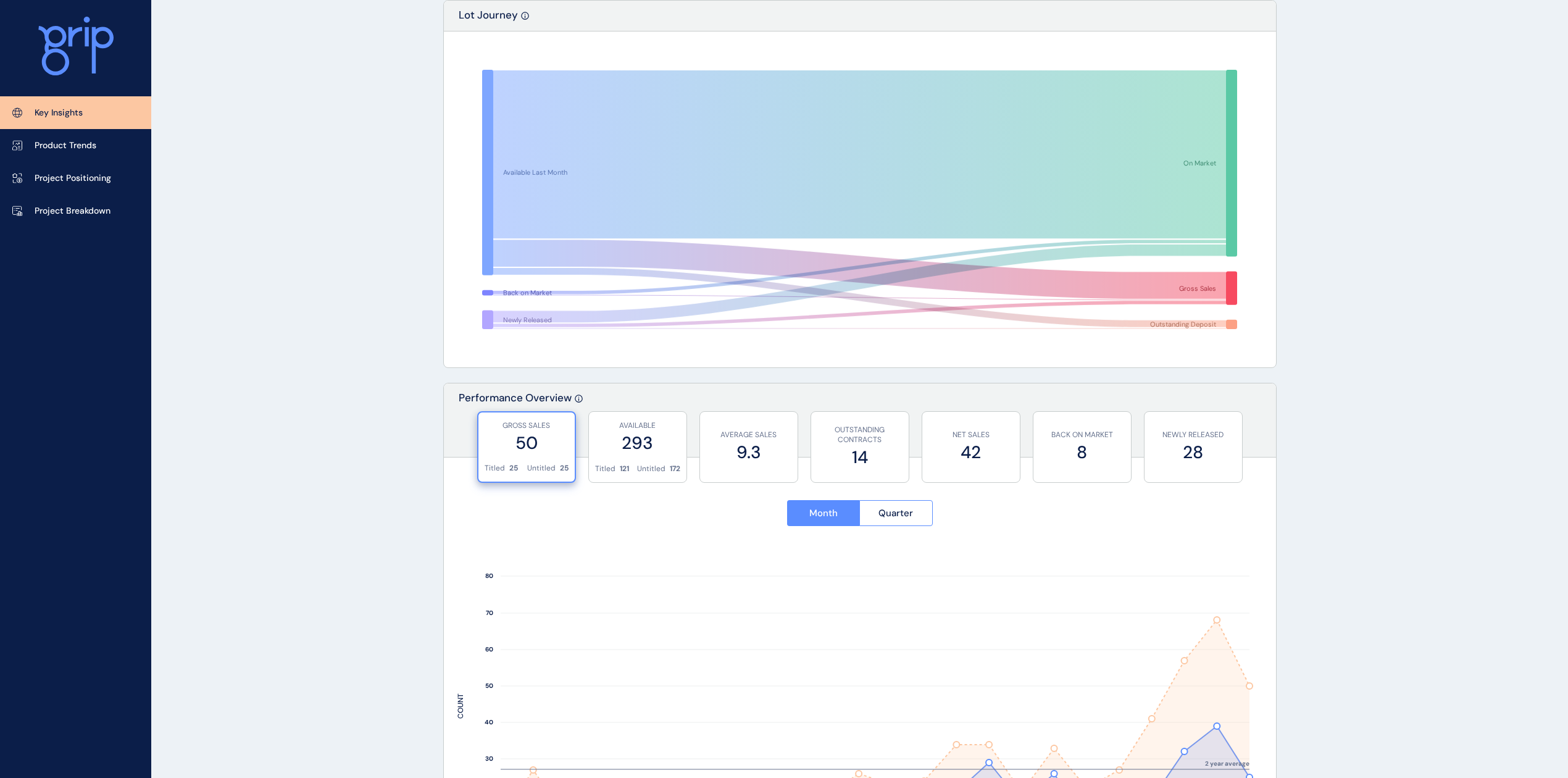
scroll to position [247, 0]
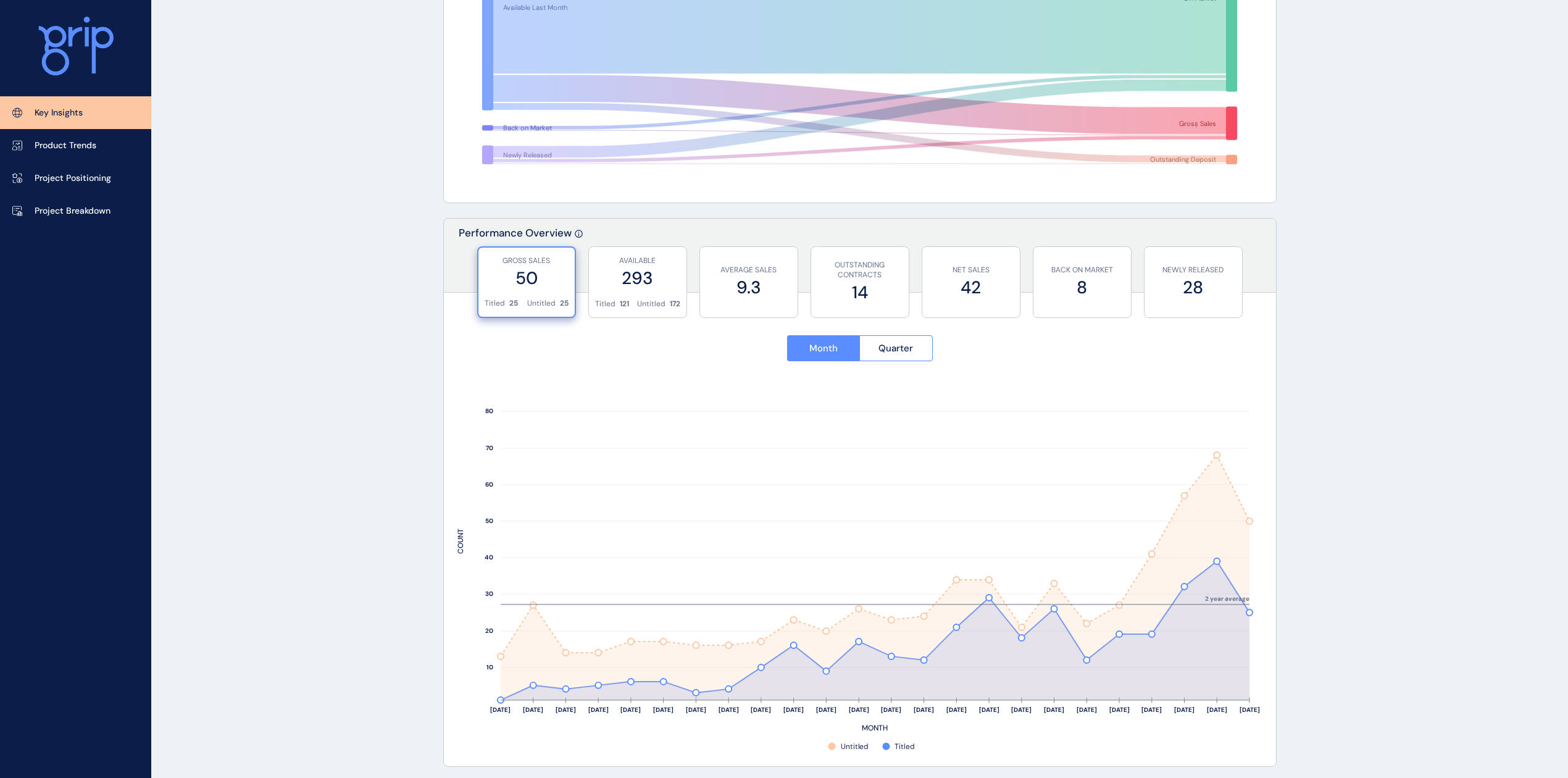
drag, startPoint x: 363, startPoint y: 257, endPoint x: 357, endPoint y: 256, distance: 6.1
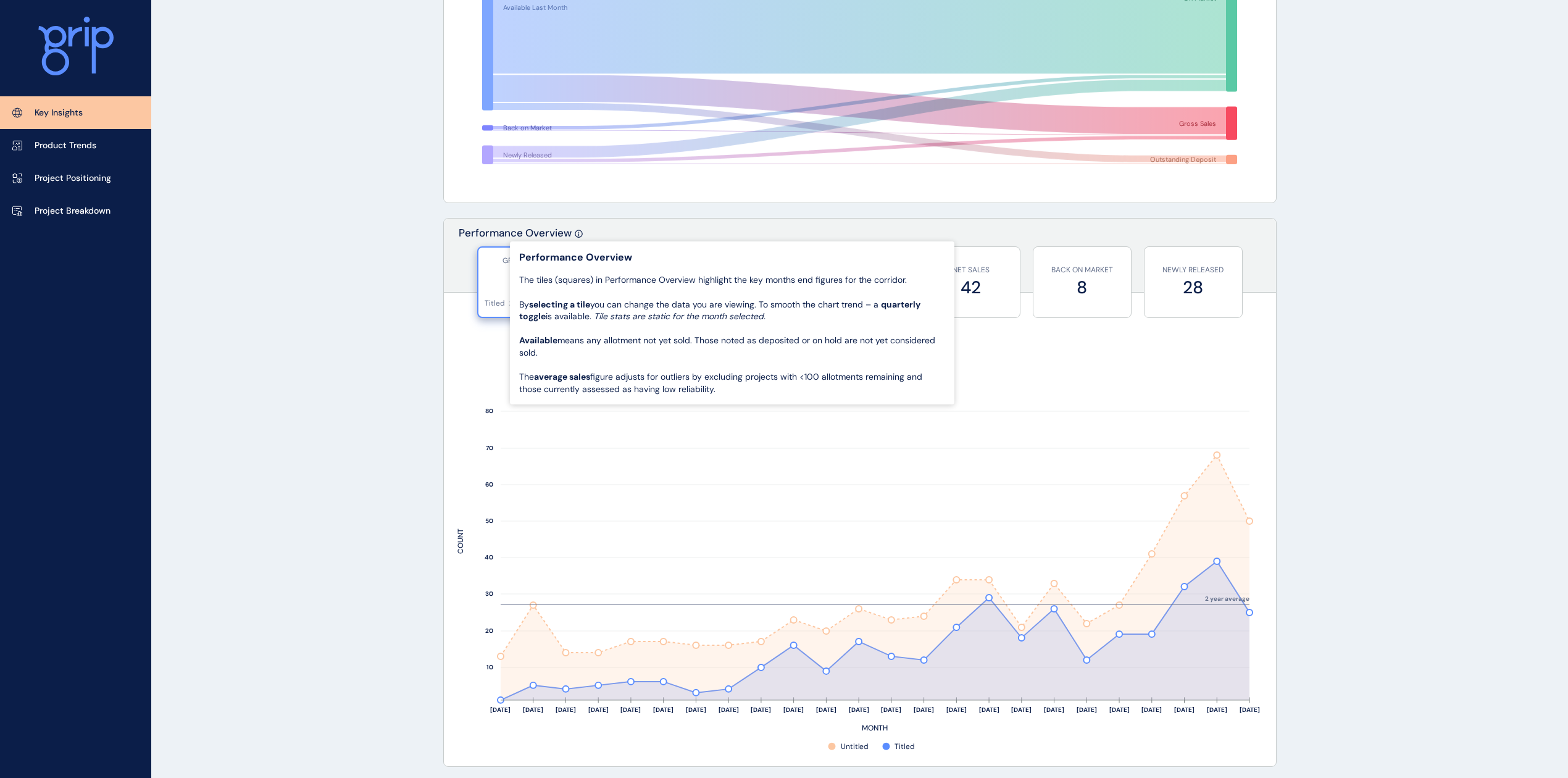
drag, startPoint x: 213, startPoint y: 234, endPoint x: 92, endPoint y: 184, distance: 130.9
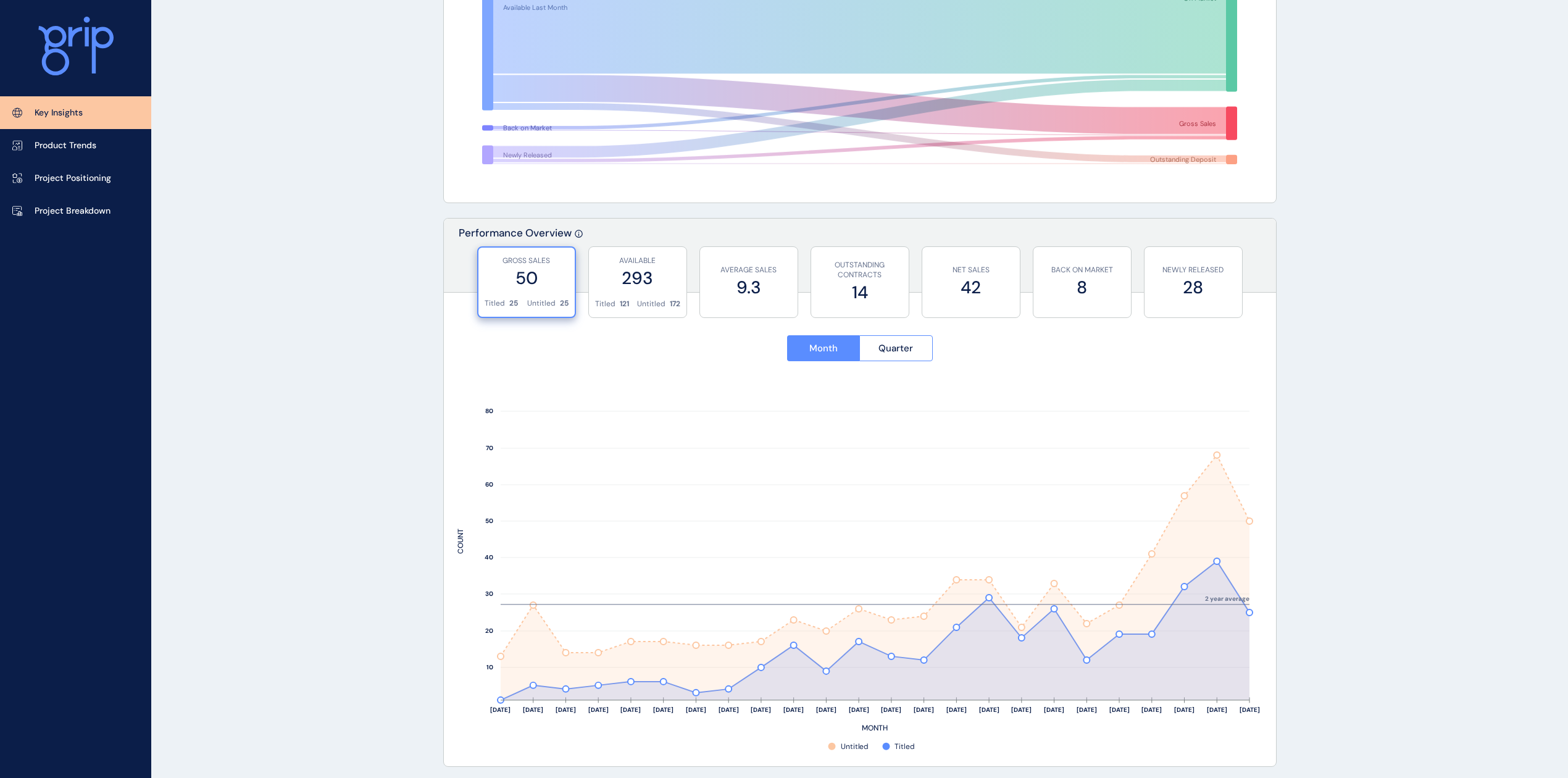
click at [51, 132] on link "Product Trends" at bounding box center [75, 145] width 151 height 33
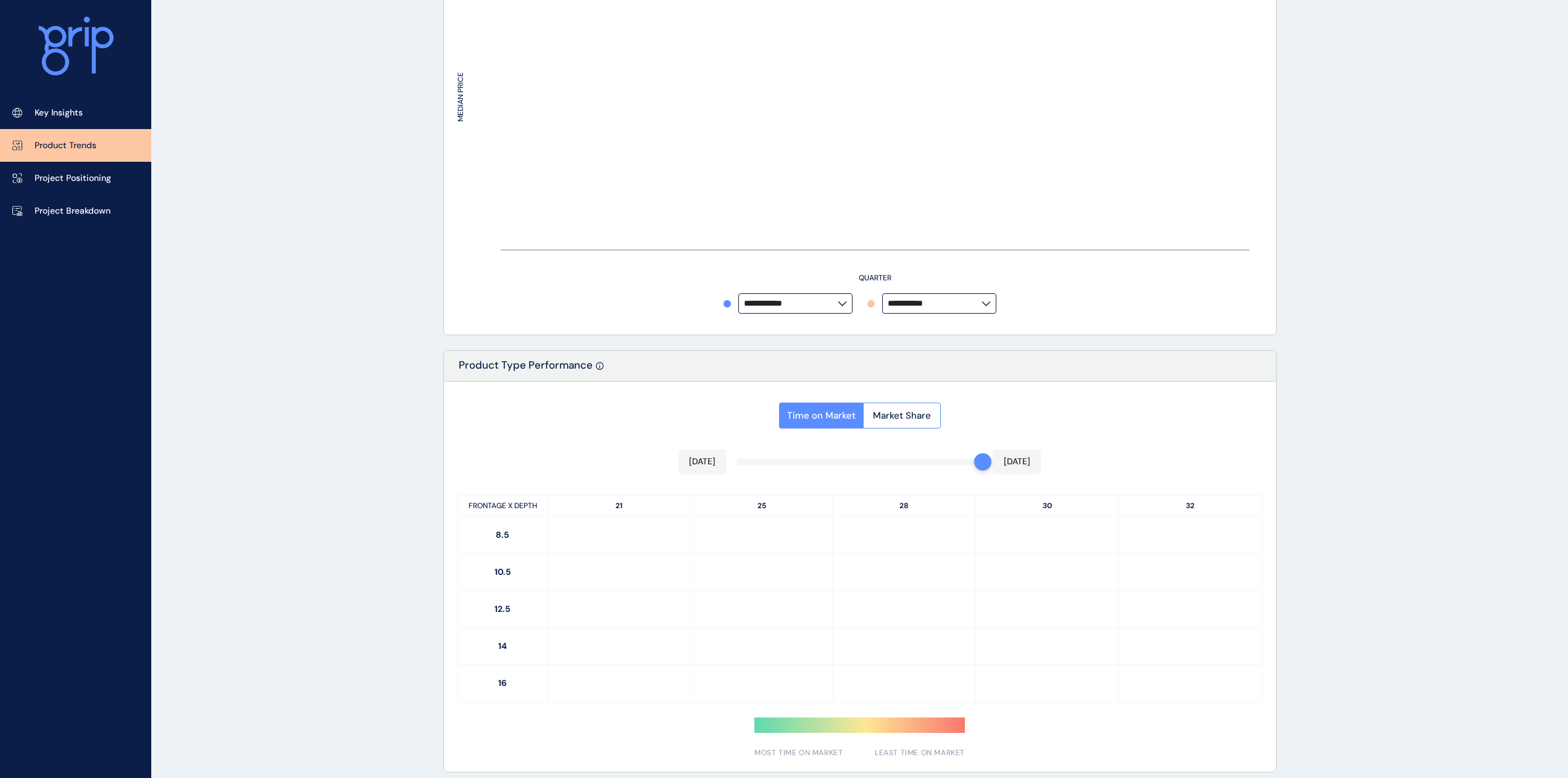
type input "**********"
